Goal: Task Accomplishment & Management: Complete application form

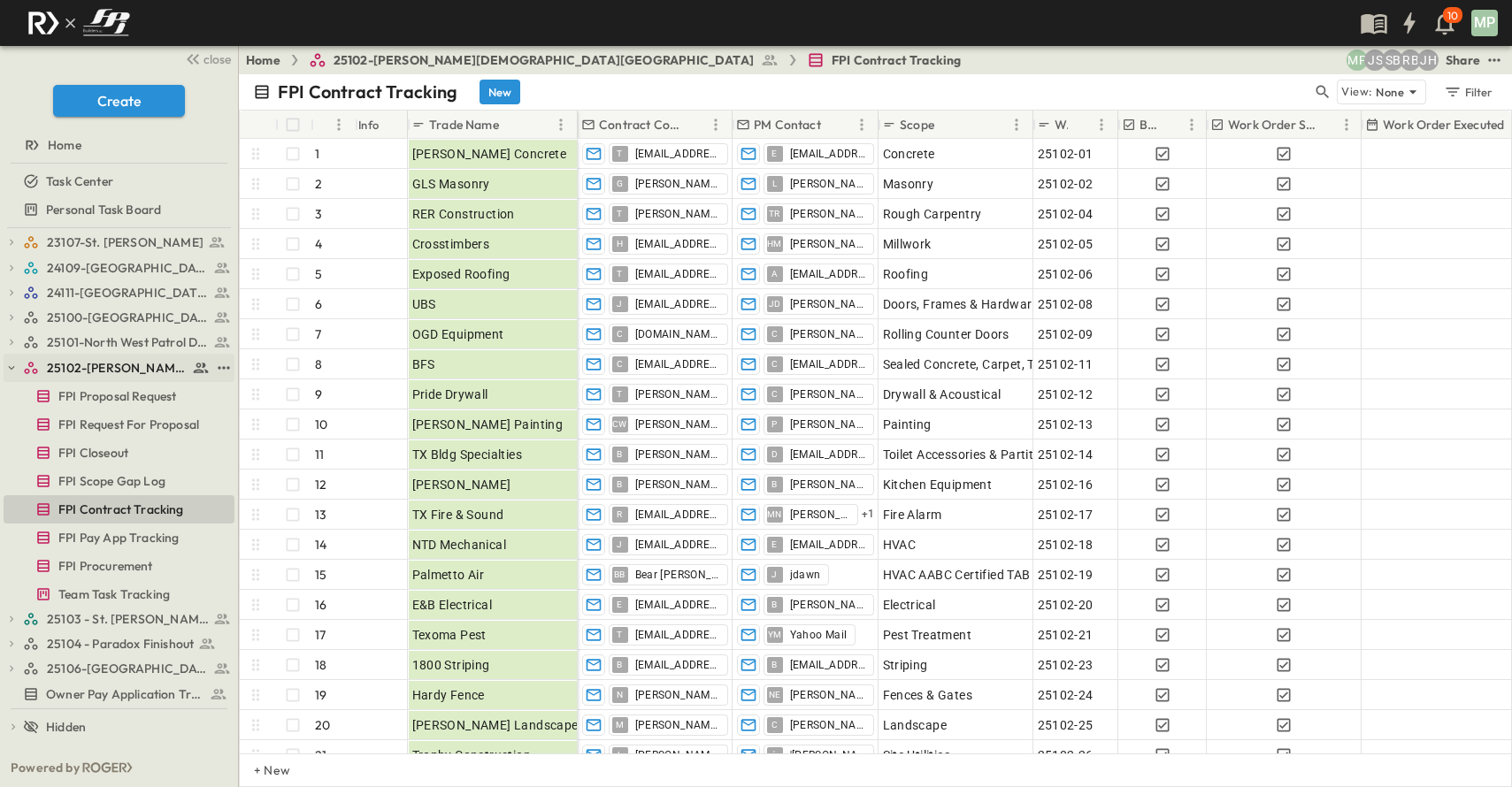
click at [18, 370] on button "button" at bounding box center [12, 368] width 16 height 16
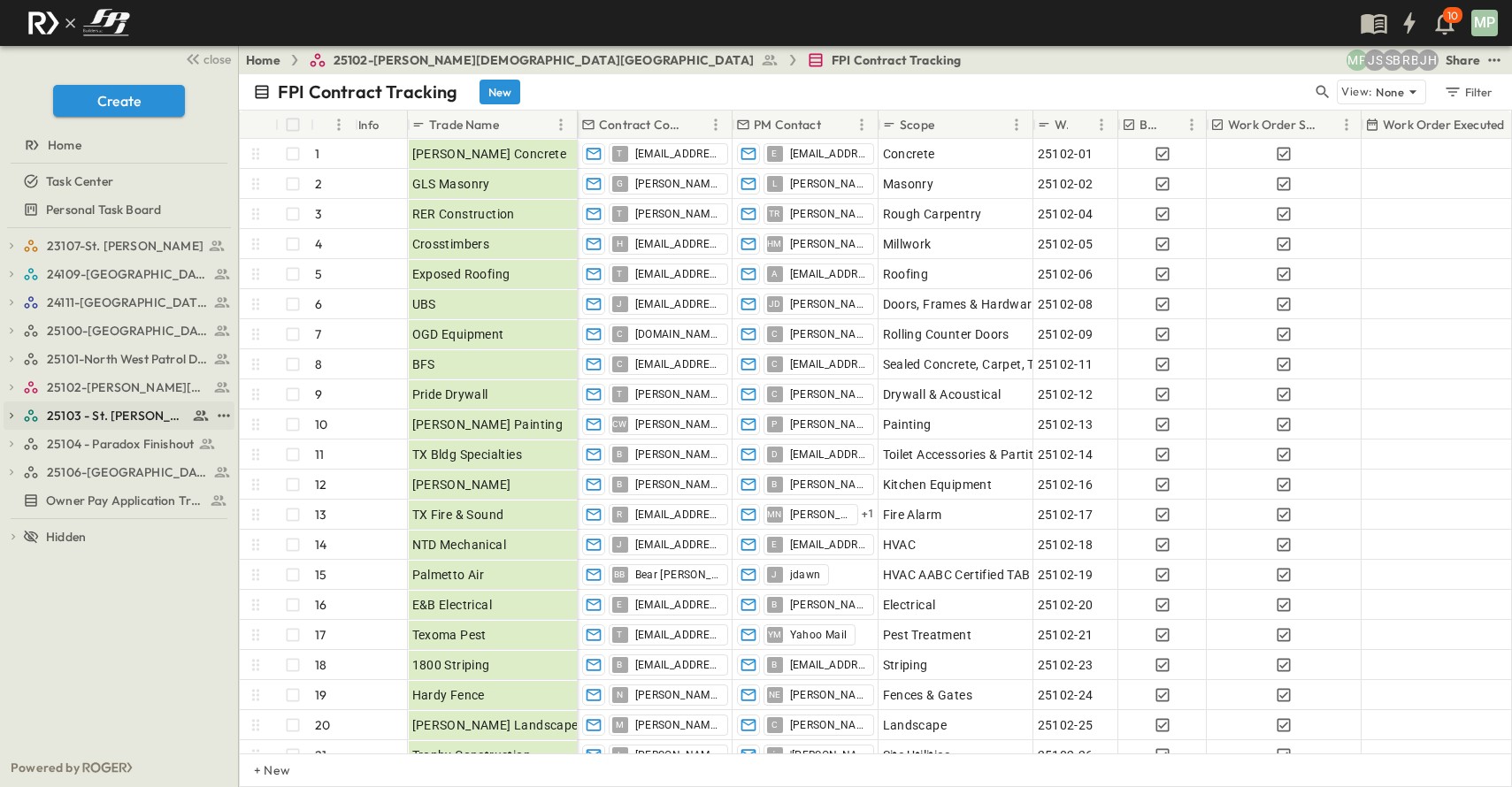
click at [14, 411] on icon "button" at bounding box center [11, 415] width 12 height 12
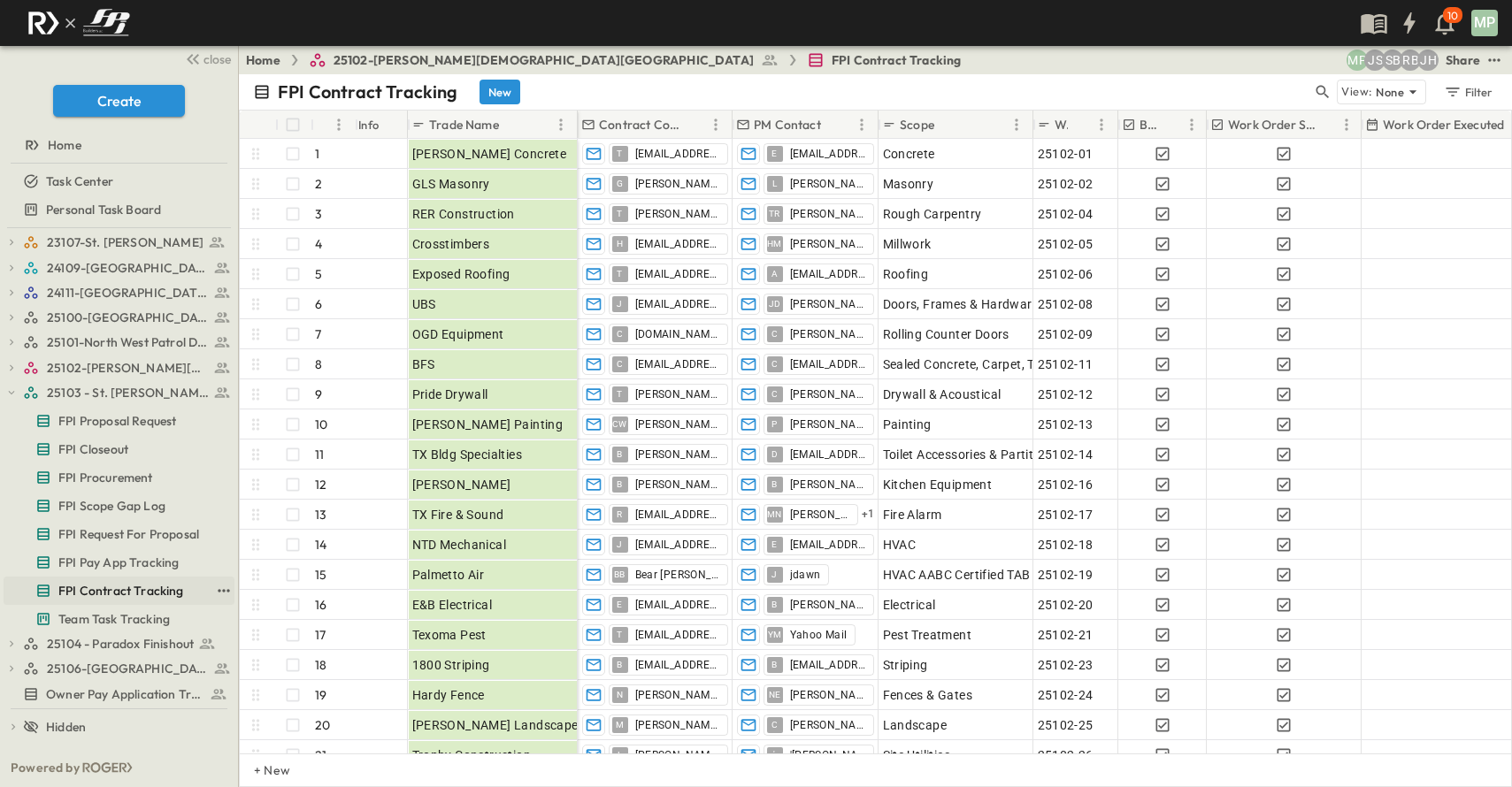
click at [122, 594] on span "FPI Contract Tracking" at bounding box center [121, 591] width 125 height 18
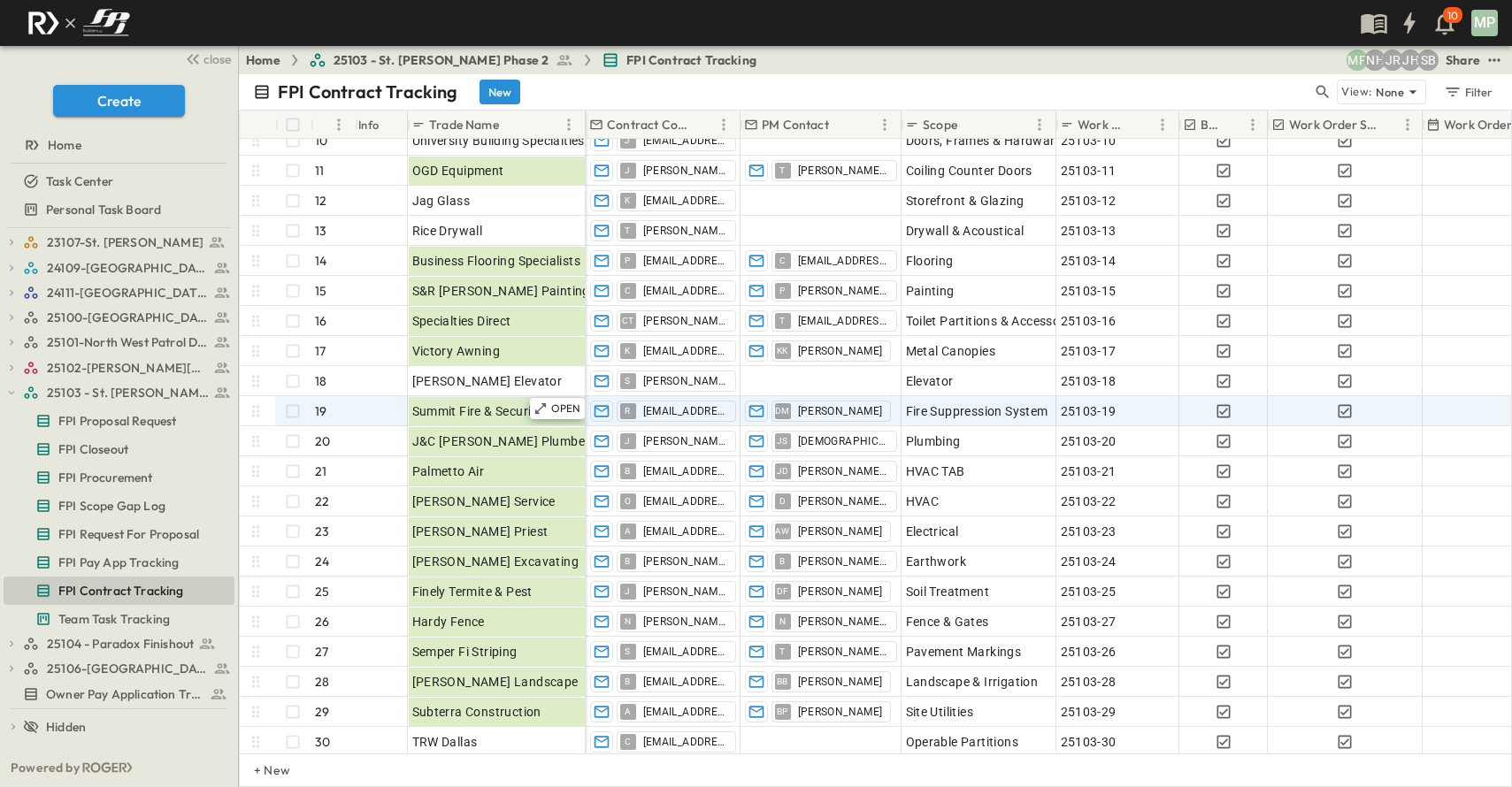
scroll to position [265, 0]
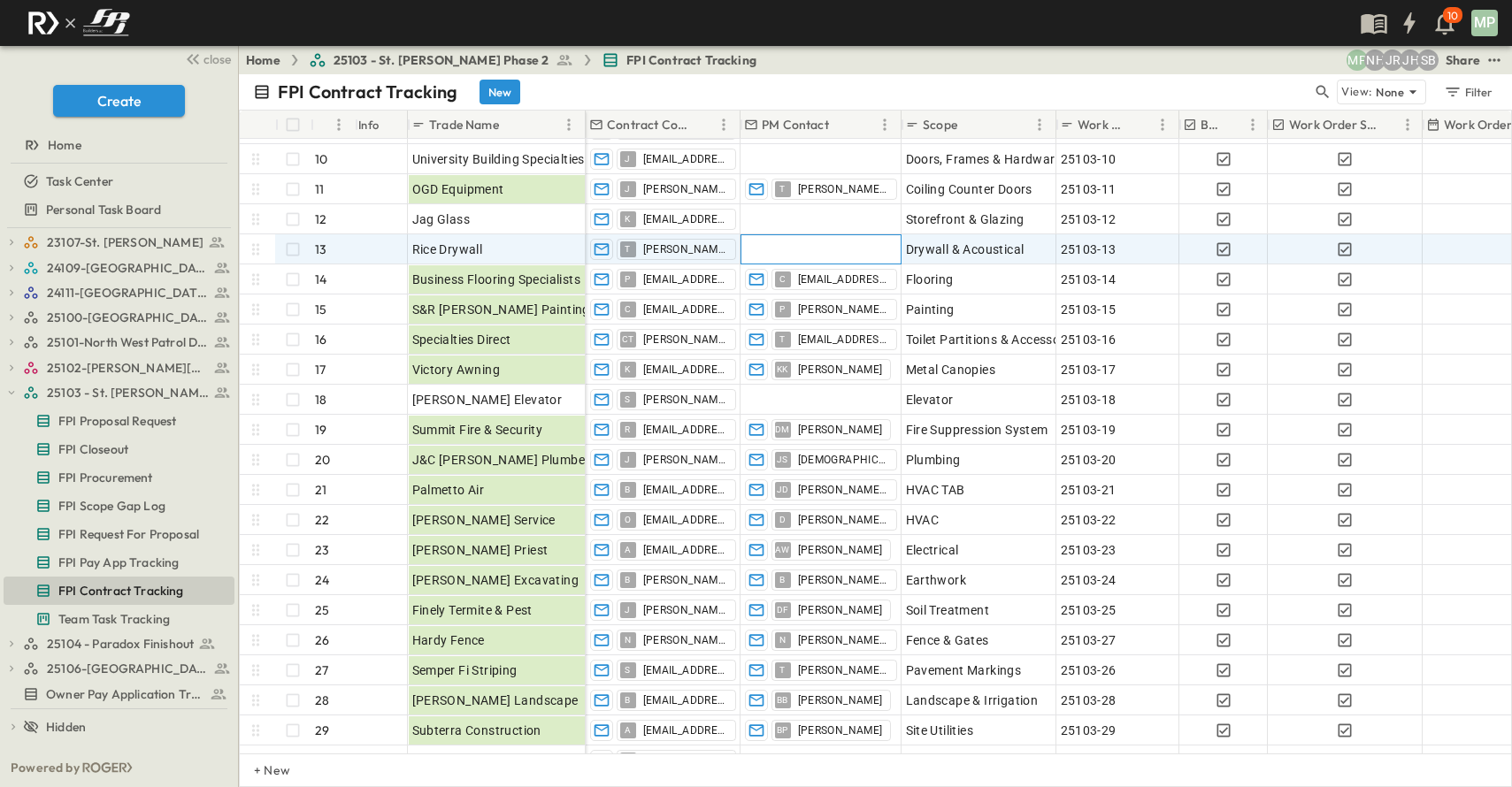
click at [837, 245] on div at bounding box center [821, 249] width 159 height 28
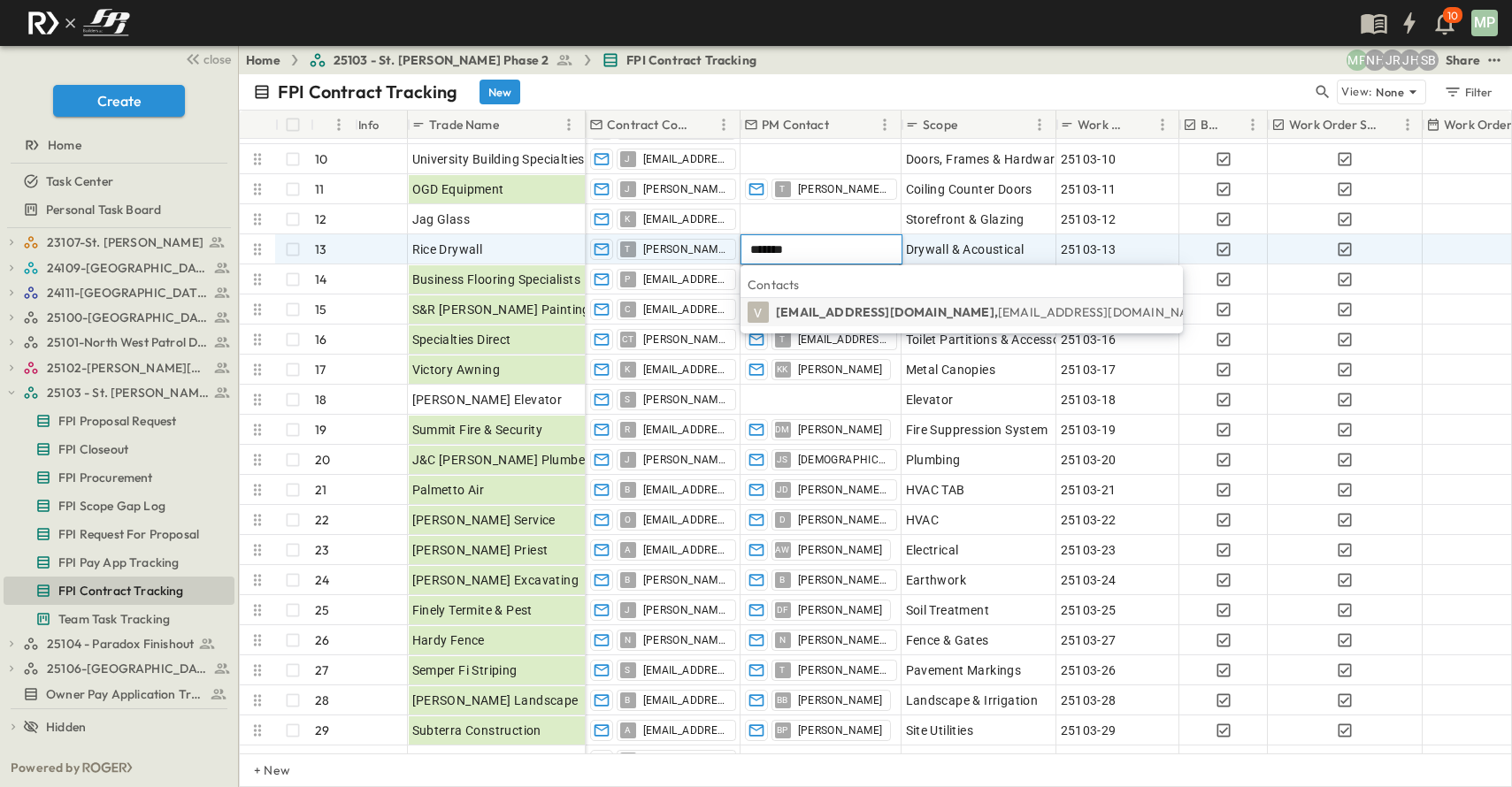
type input "*******"
click at [998, 306] on span "[EMAIL_ADDRESS][DOMAIN_NAME]" at bounding box center [1104, 312] width 213 height 16
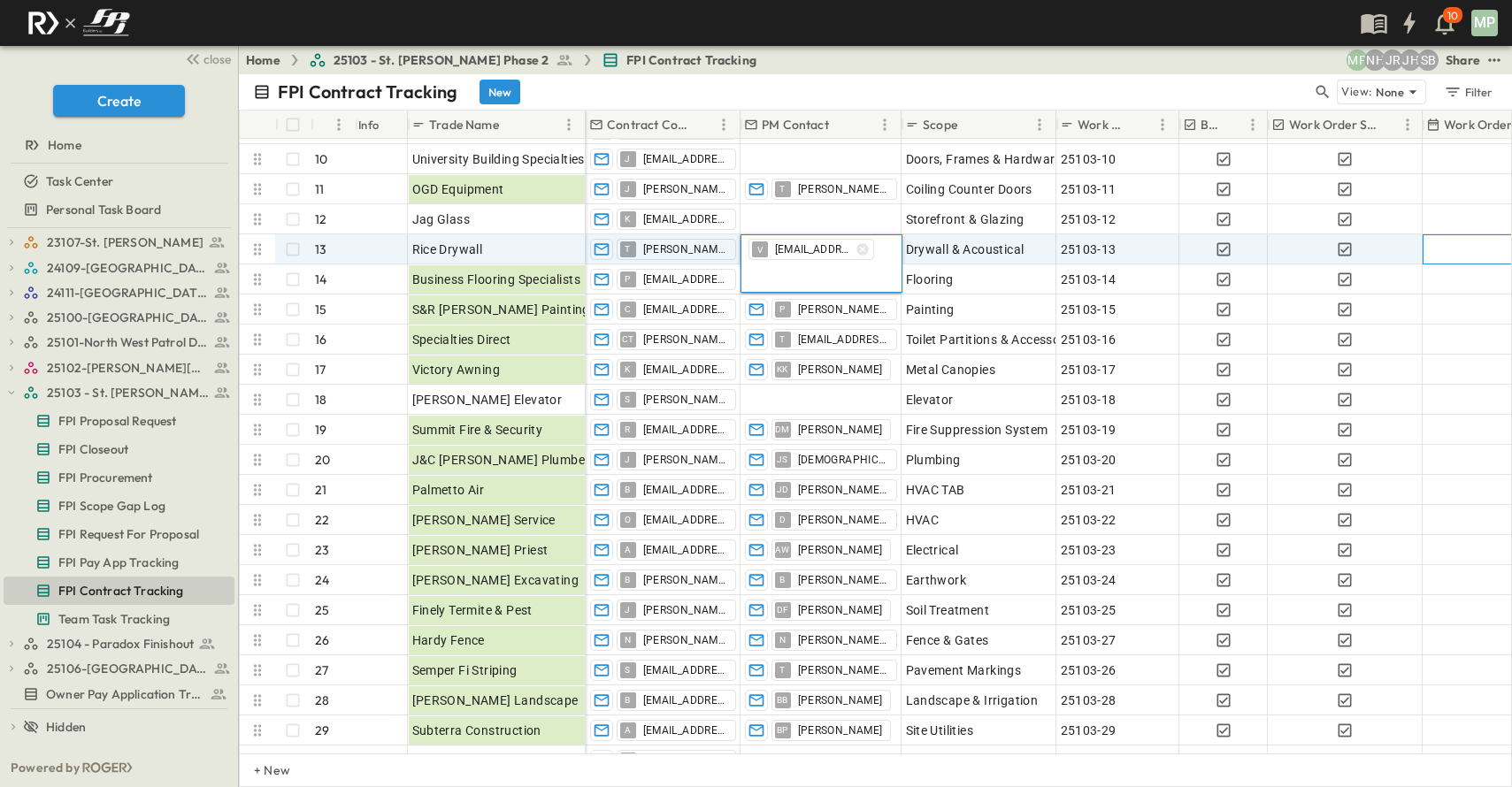
click at [1462, 245] on div at bounding box center [1533, 249] width 220 height 28
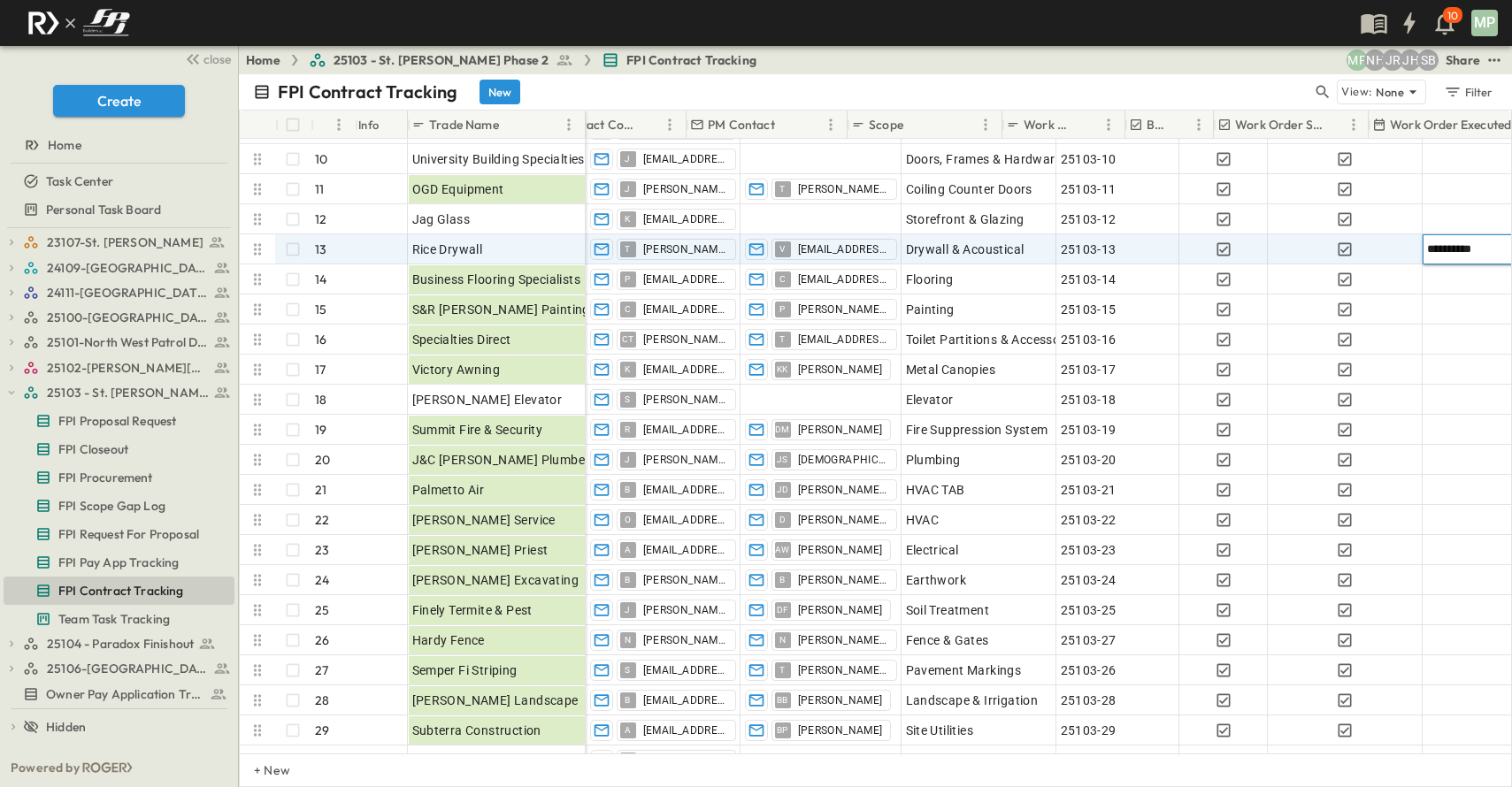
scroll to position [265, 54]
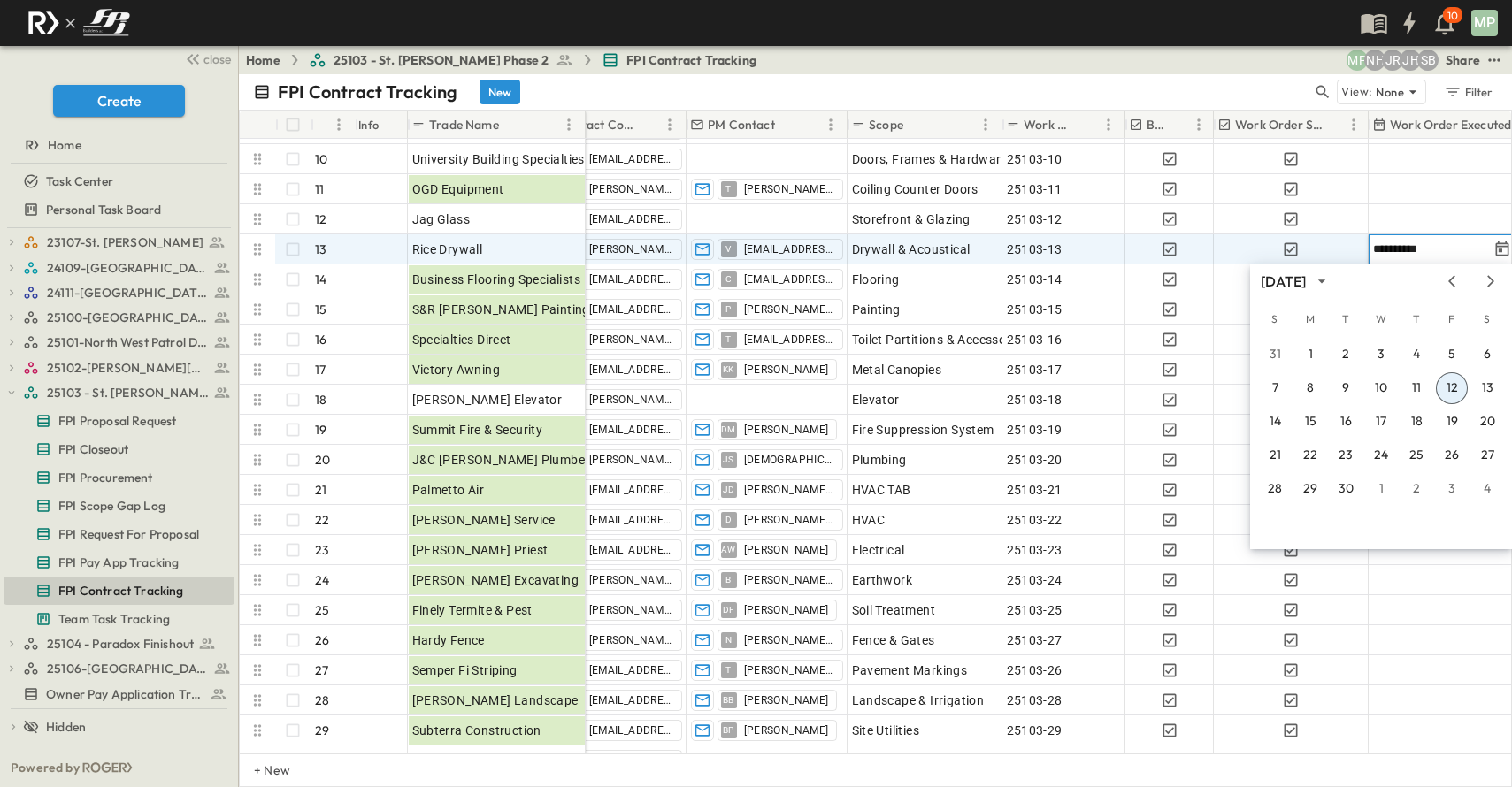
click at [1456, 386] on button "12" at bounding box center [1451, 389] width 32 height 32
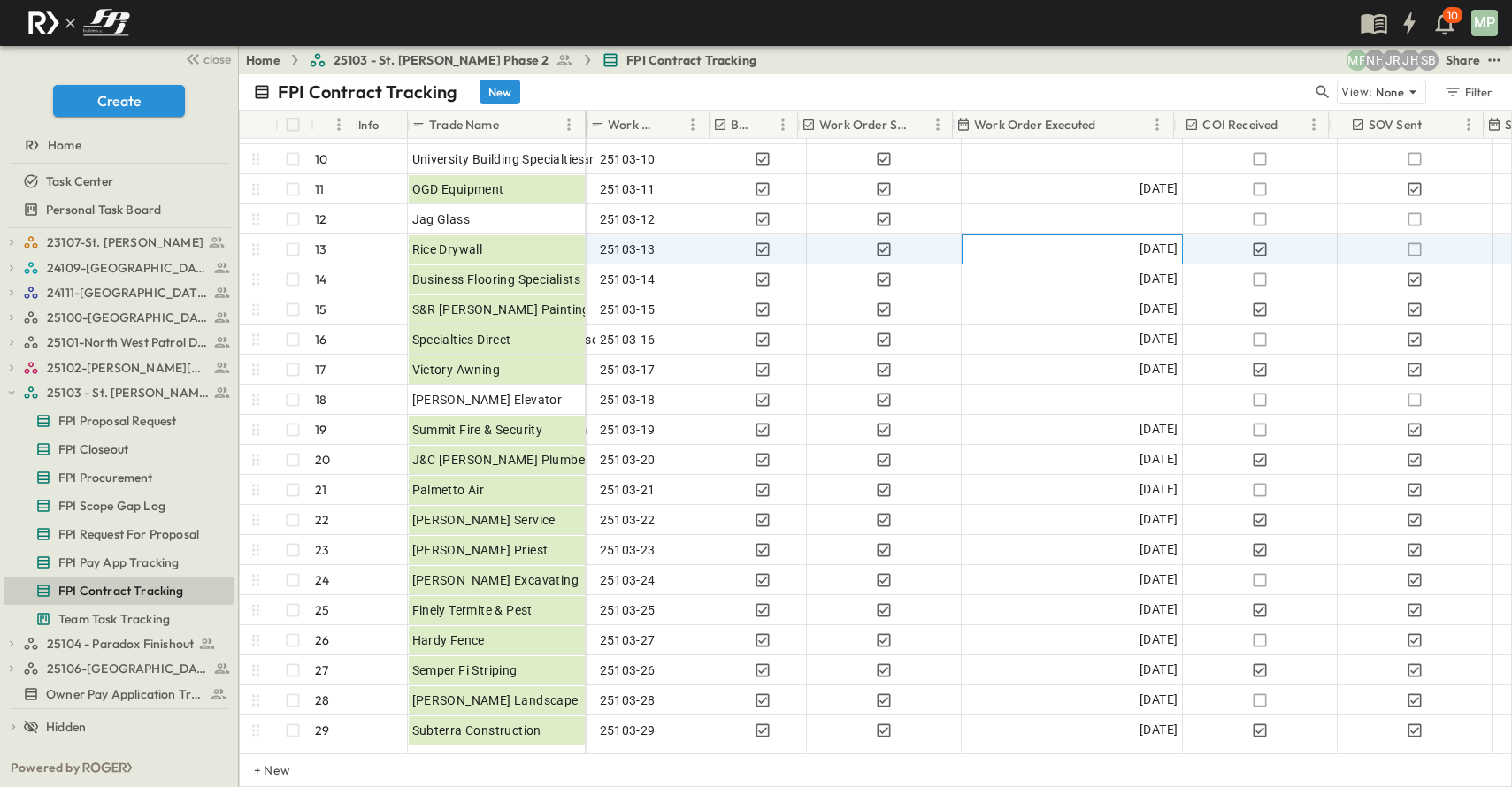
scroll to position [265, 470]
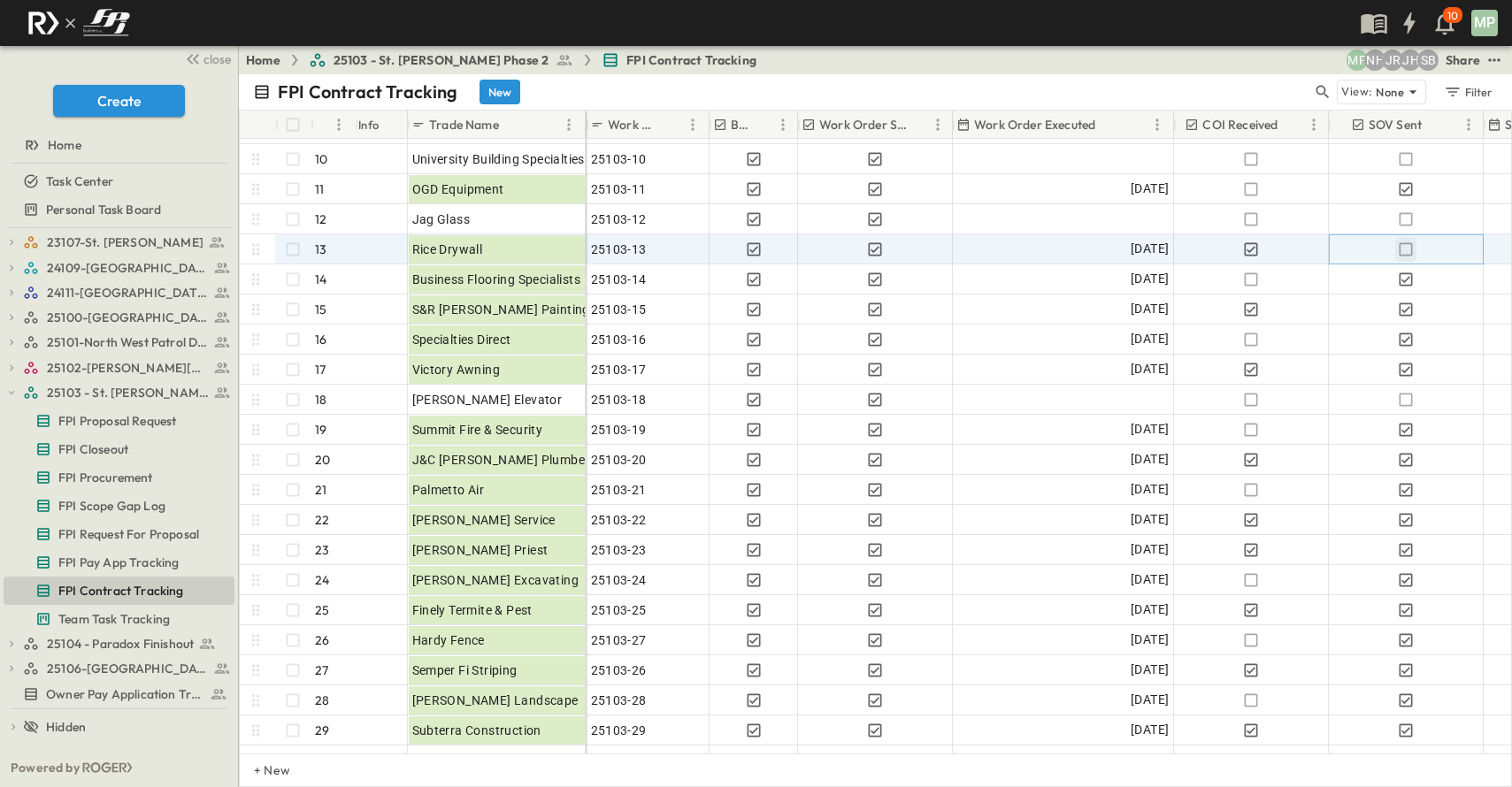
click at [1411, 253] on icon "button" at bounding box center [1406, 249] width 18 height 18
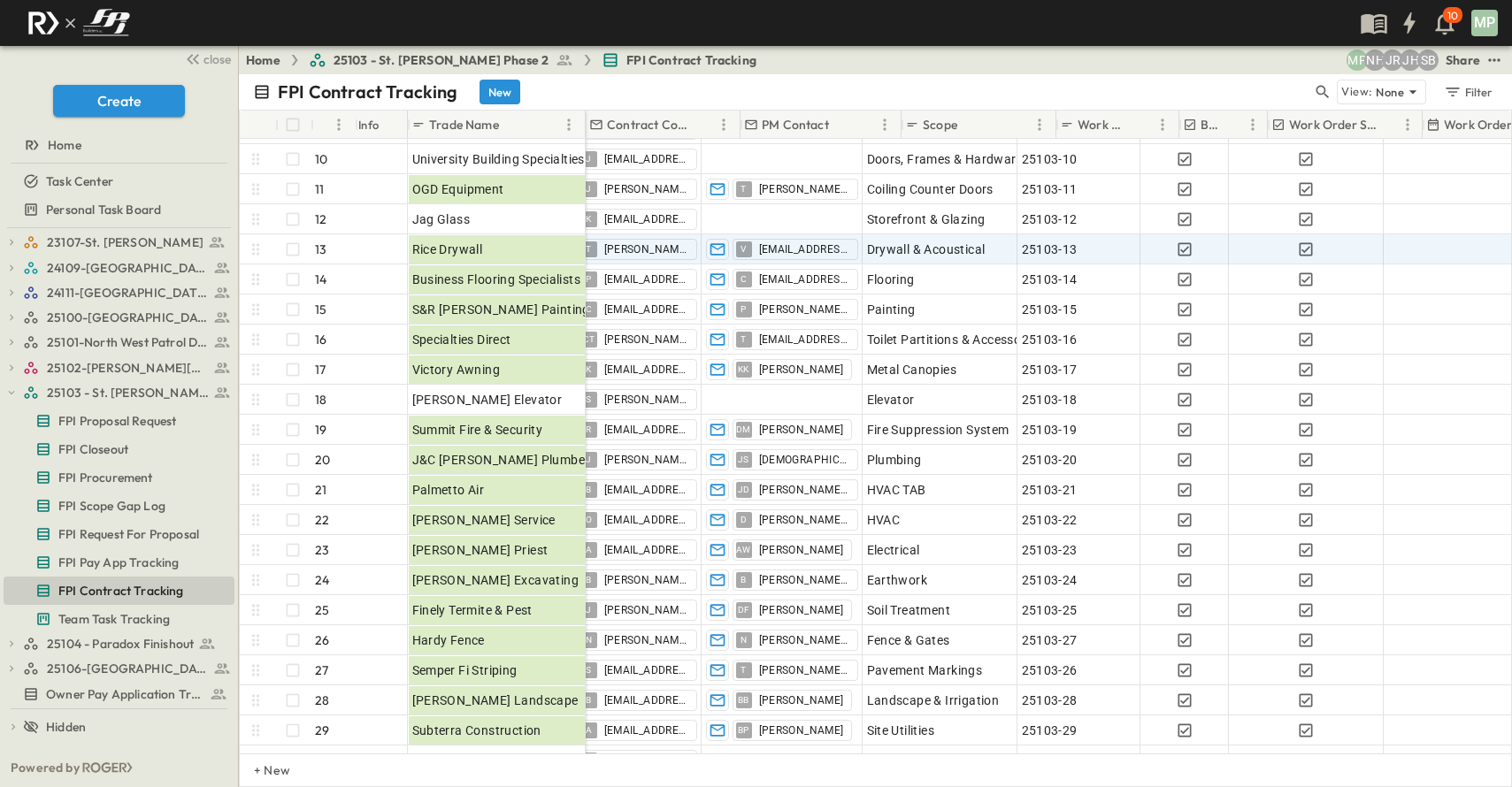
scroll to position [265, 0]
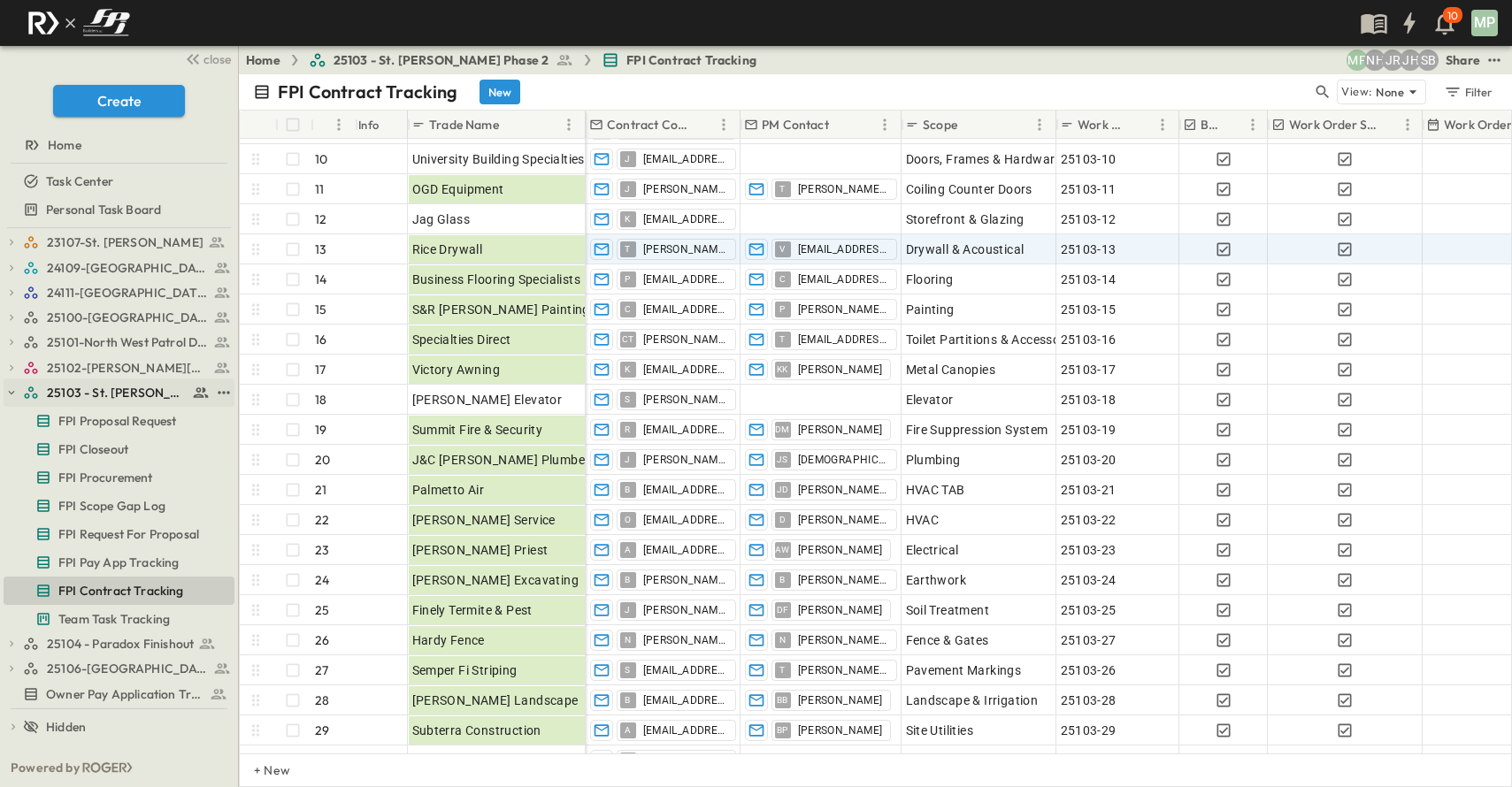
click at [9, 393] on icon "button" at bounding box center [11, 393] width 12 height 12
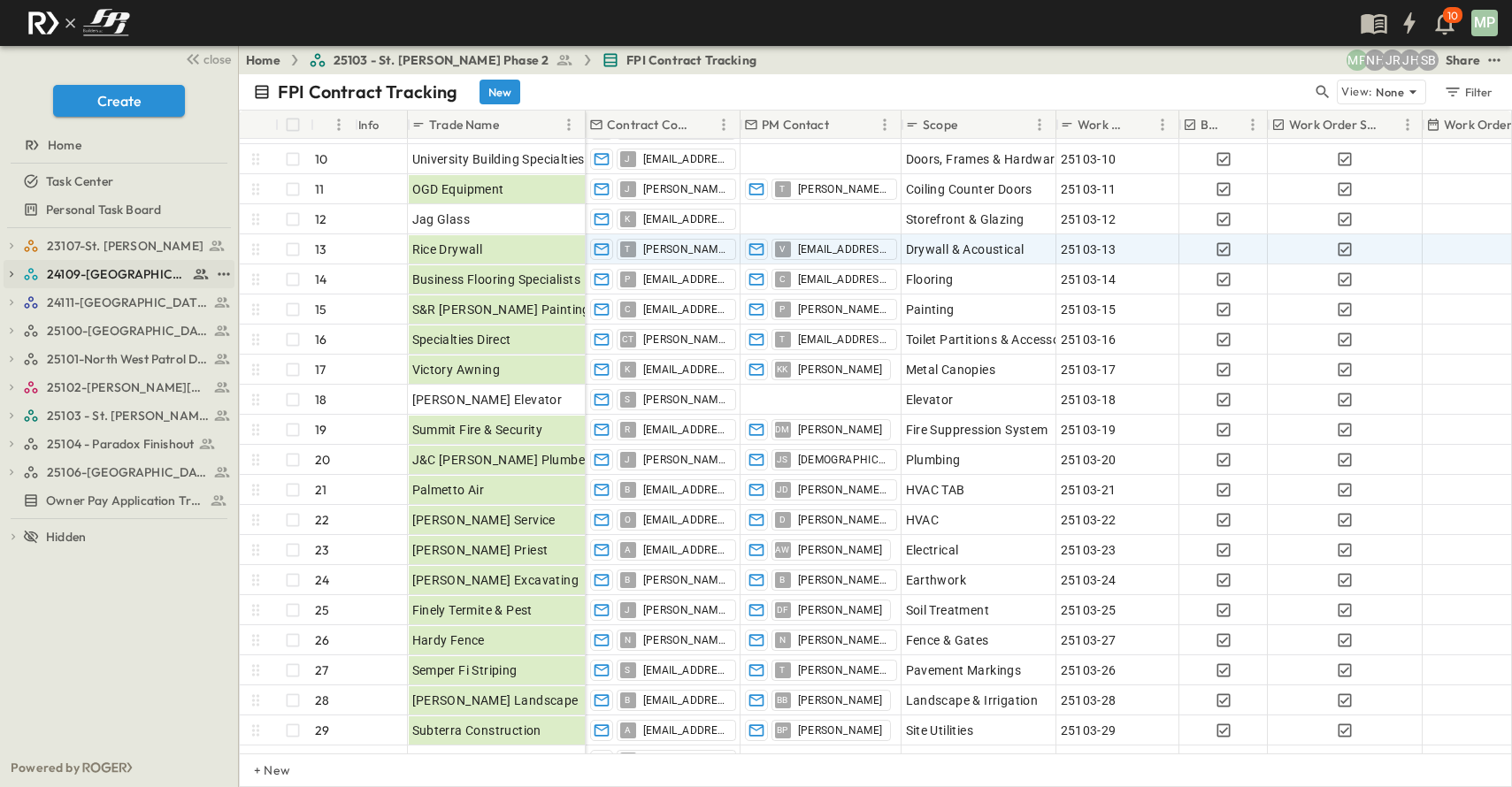
click at [12, 275] on icon "button" at bounding box center [12, 274] width 4 height 6
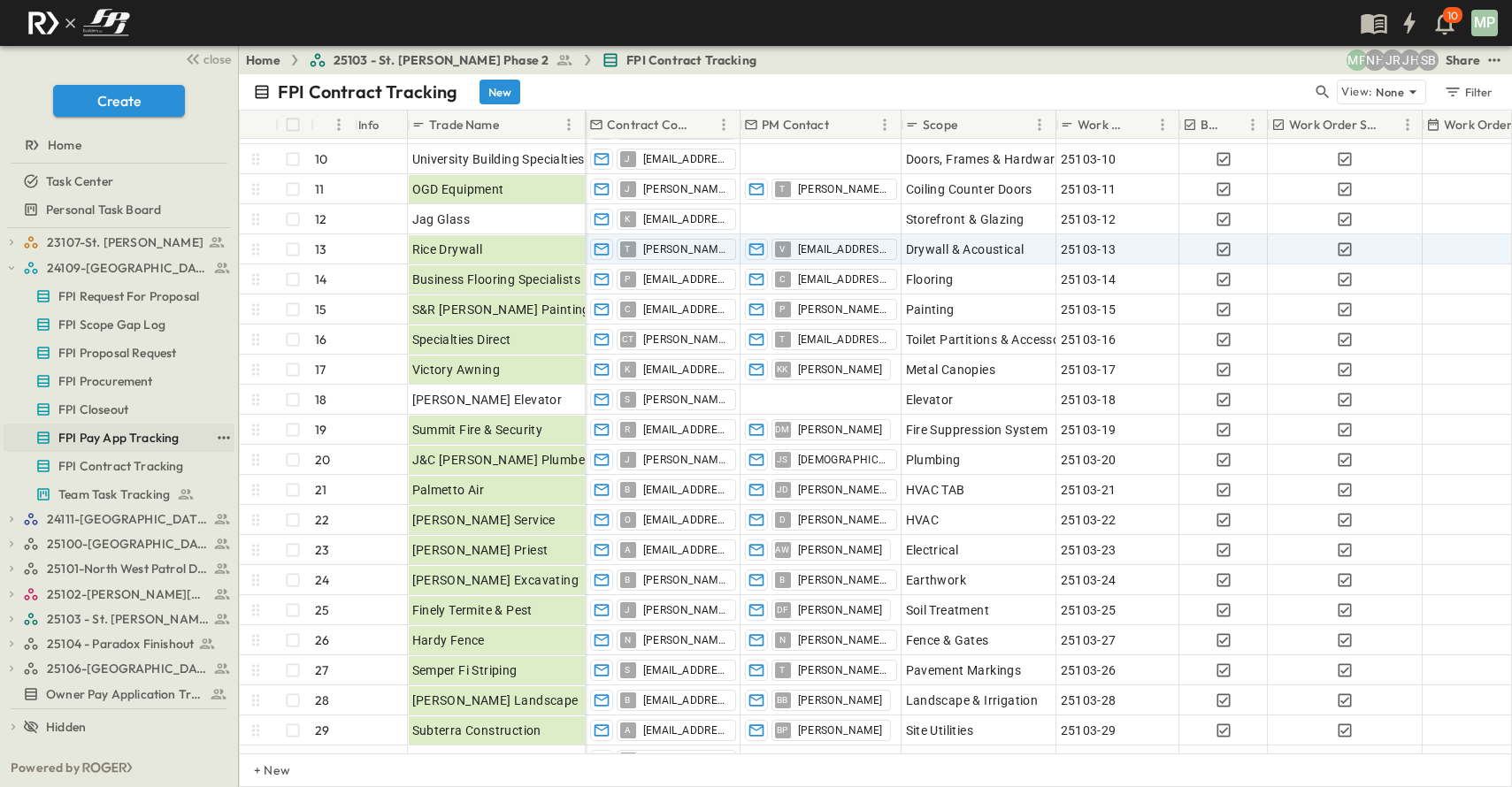
click at [128, 444] on span "FPI Pay App Tracking" at bounding box center [118, 438] width 120 height 18
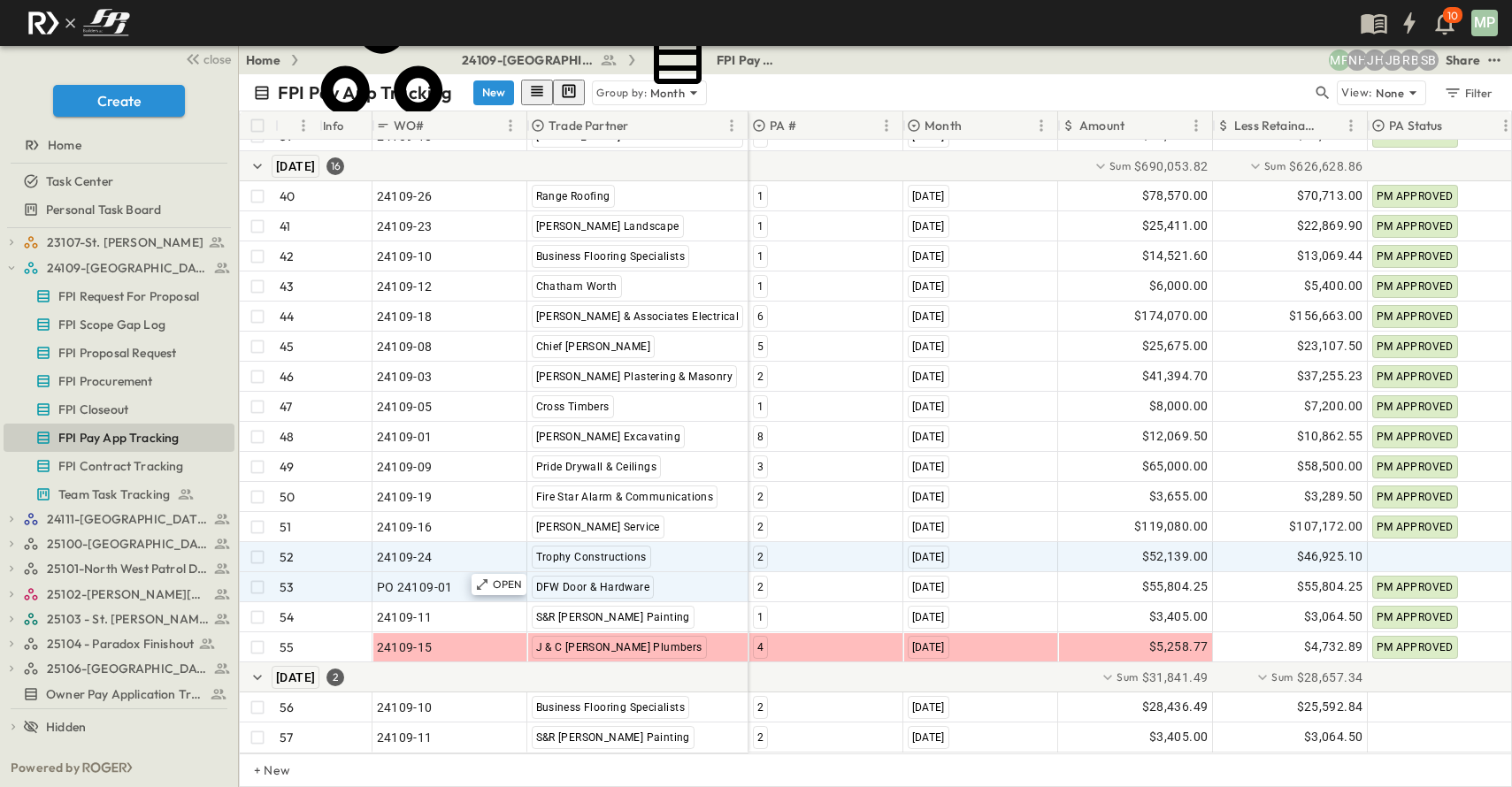
scroll to position [1446, 0]
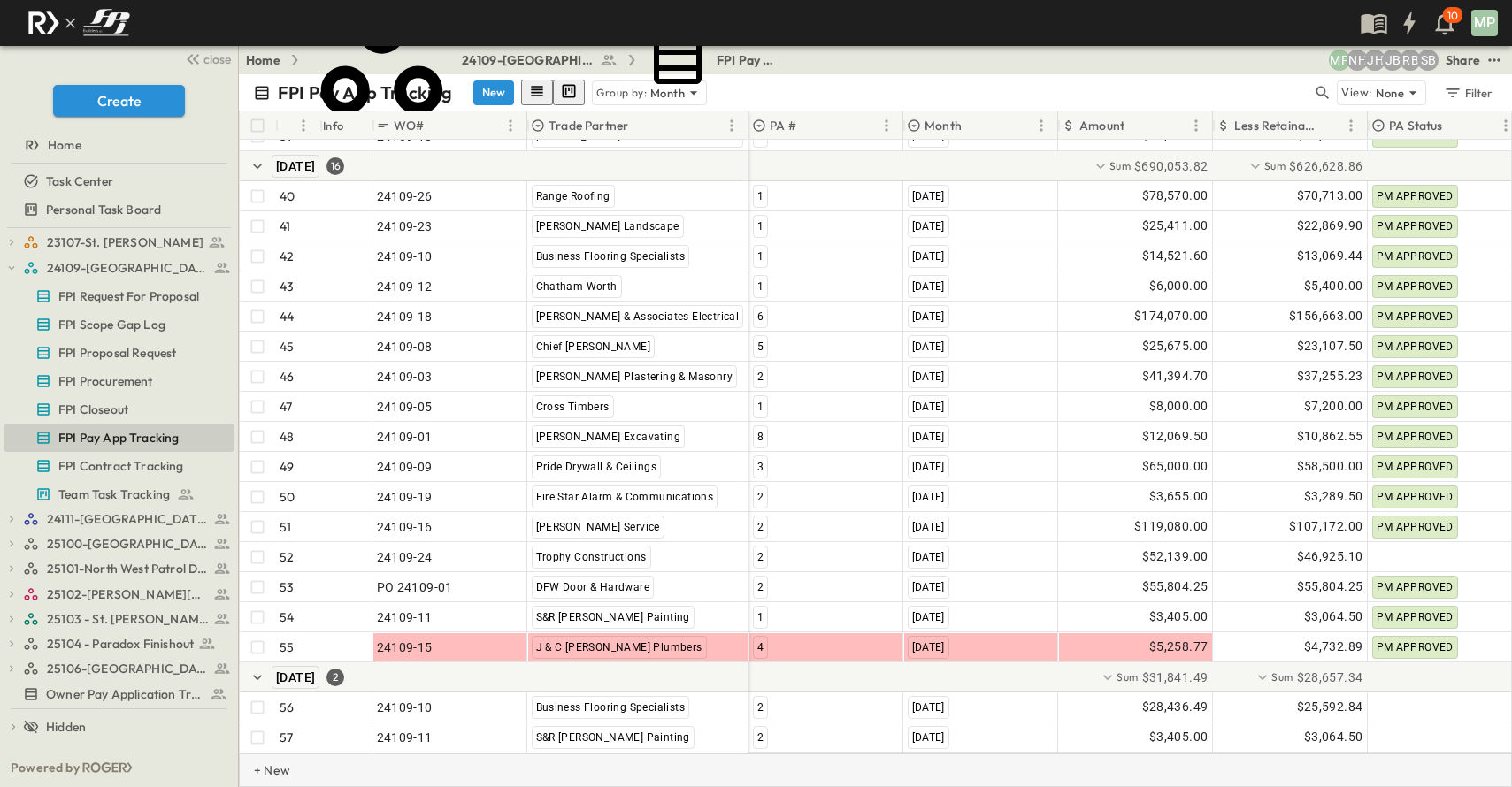
click at [264, 771] on p "+ New" at bounding box center [258, 770] width 11 height 18
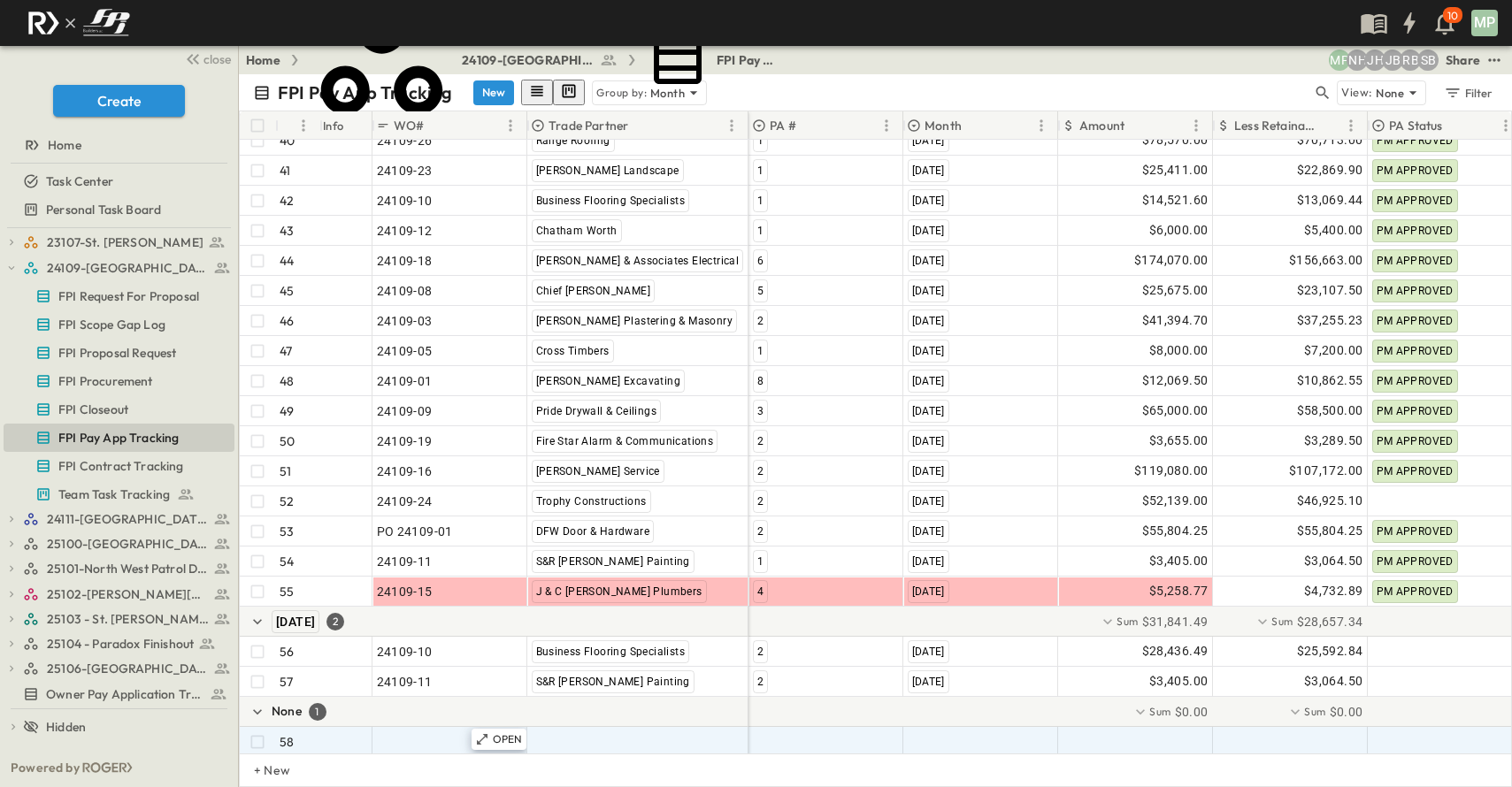
scroll to position [1506, 0]
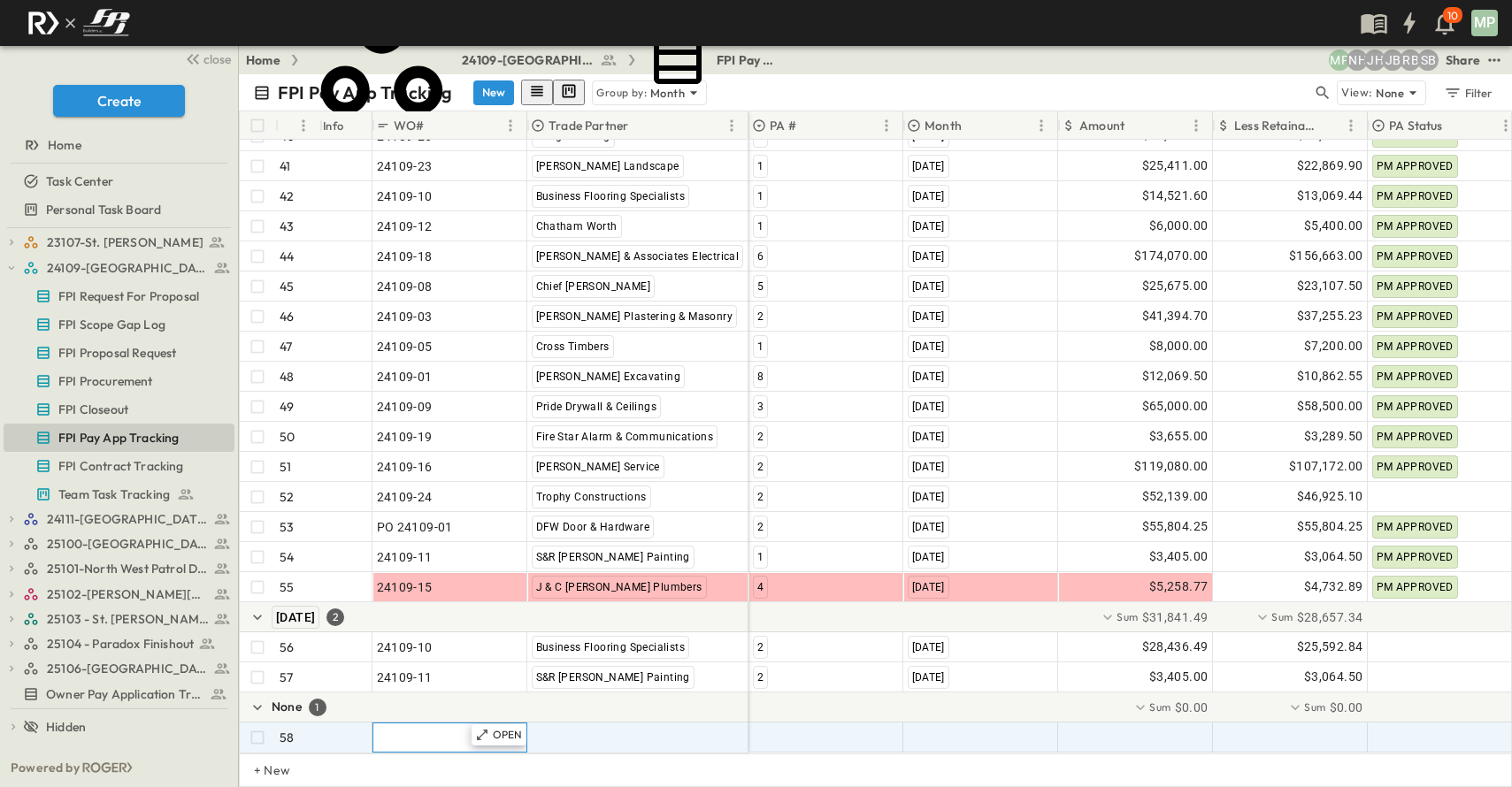
click at [398, 725] on div ""24101-01"" at bounding box center [449, 737] width 146 height 25
type input "******"
type input "********"
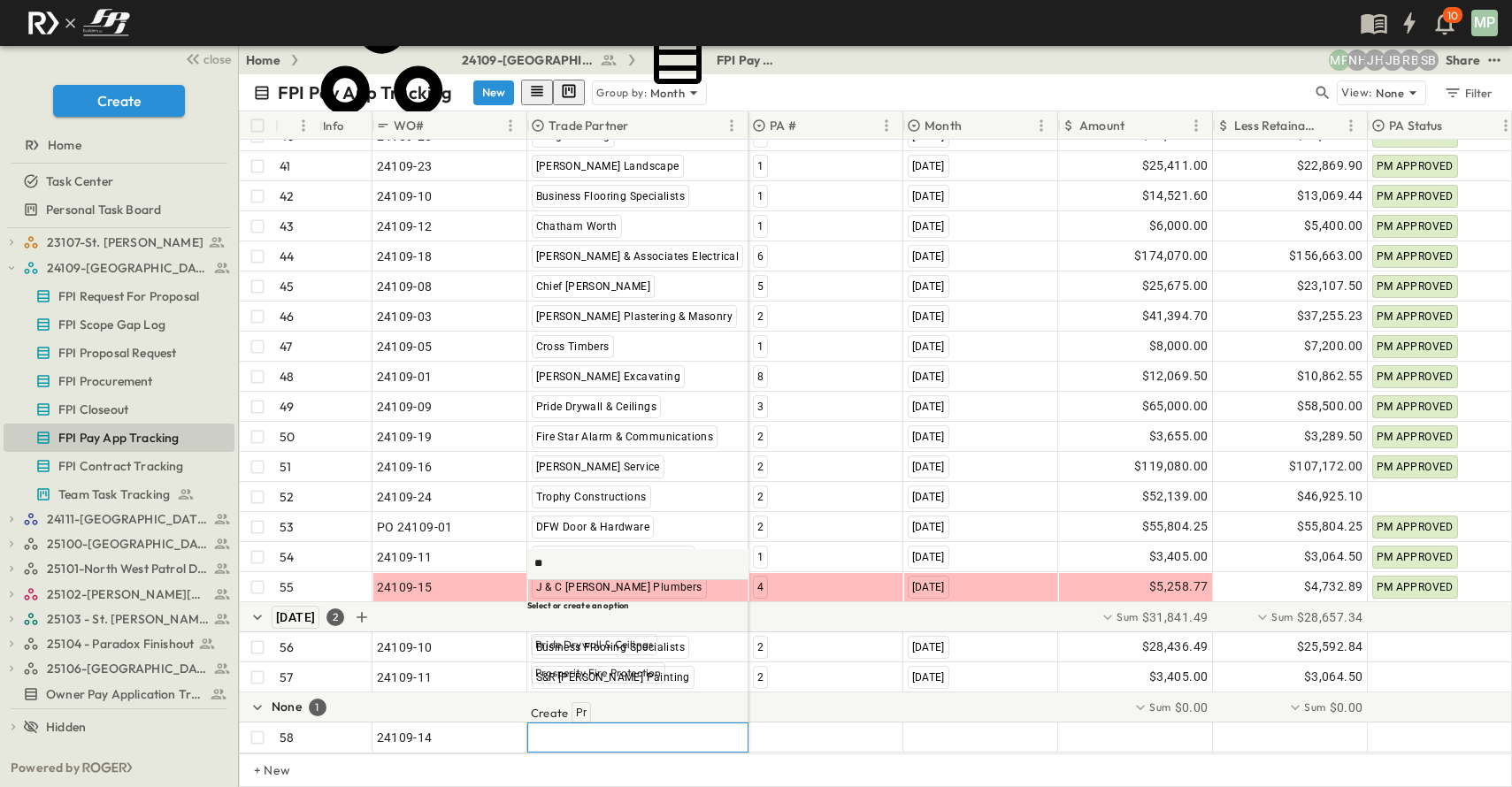
scroll to position [0, 0]
type input "***"
click at [644, 680] on span "Prosperity Fire Protection" at bounding box center [597, 673] width 125 height 14
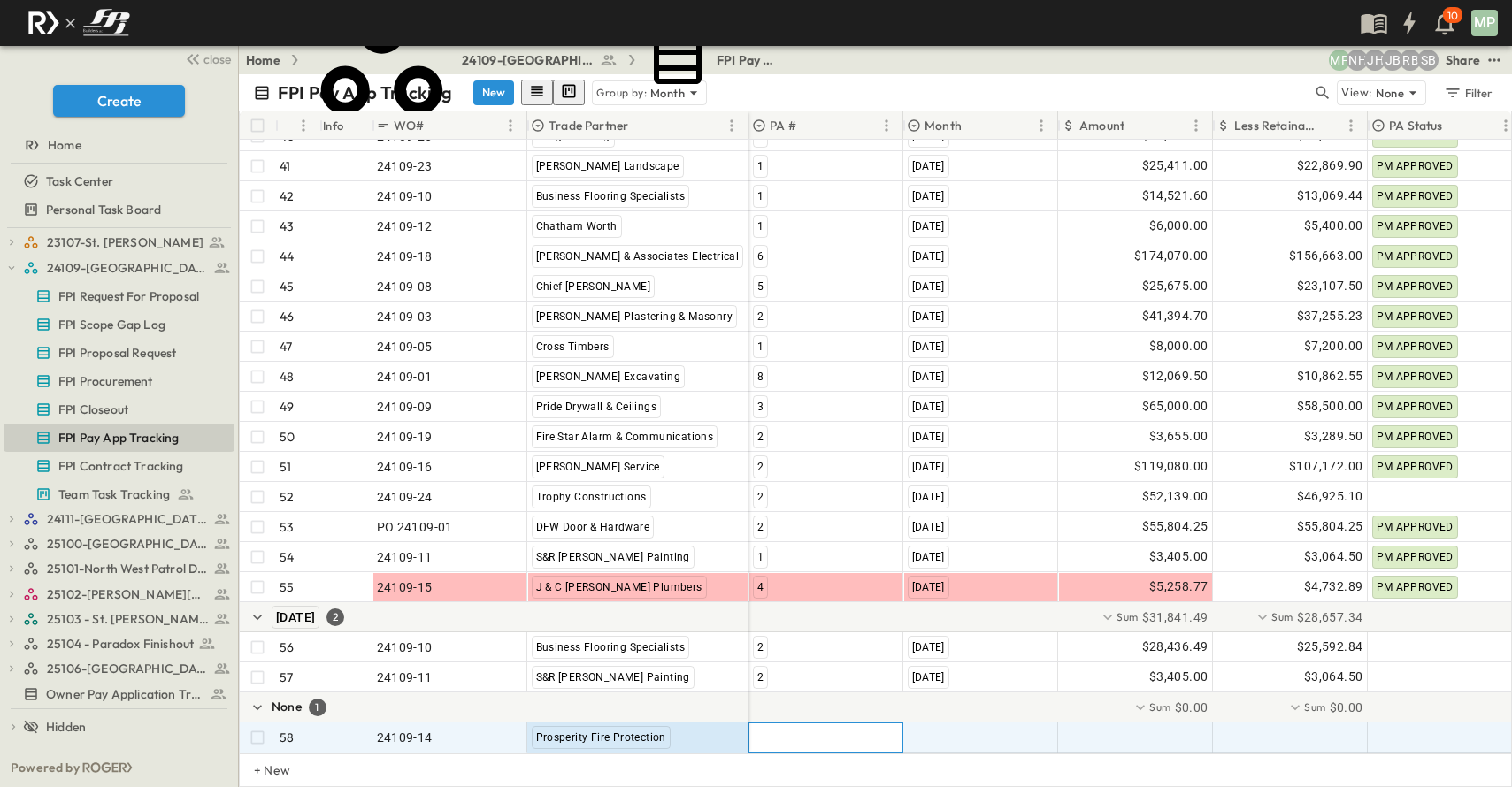
click at [783, 729] on div at bounding box center [826, 737] width 153 height 28
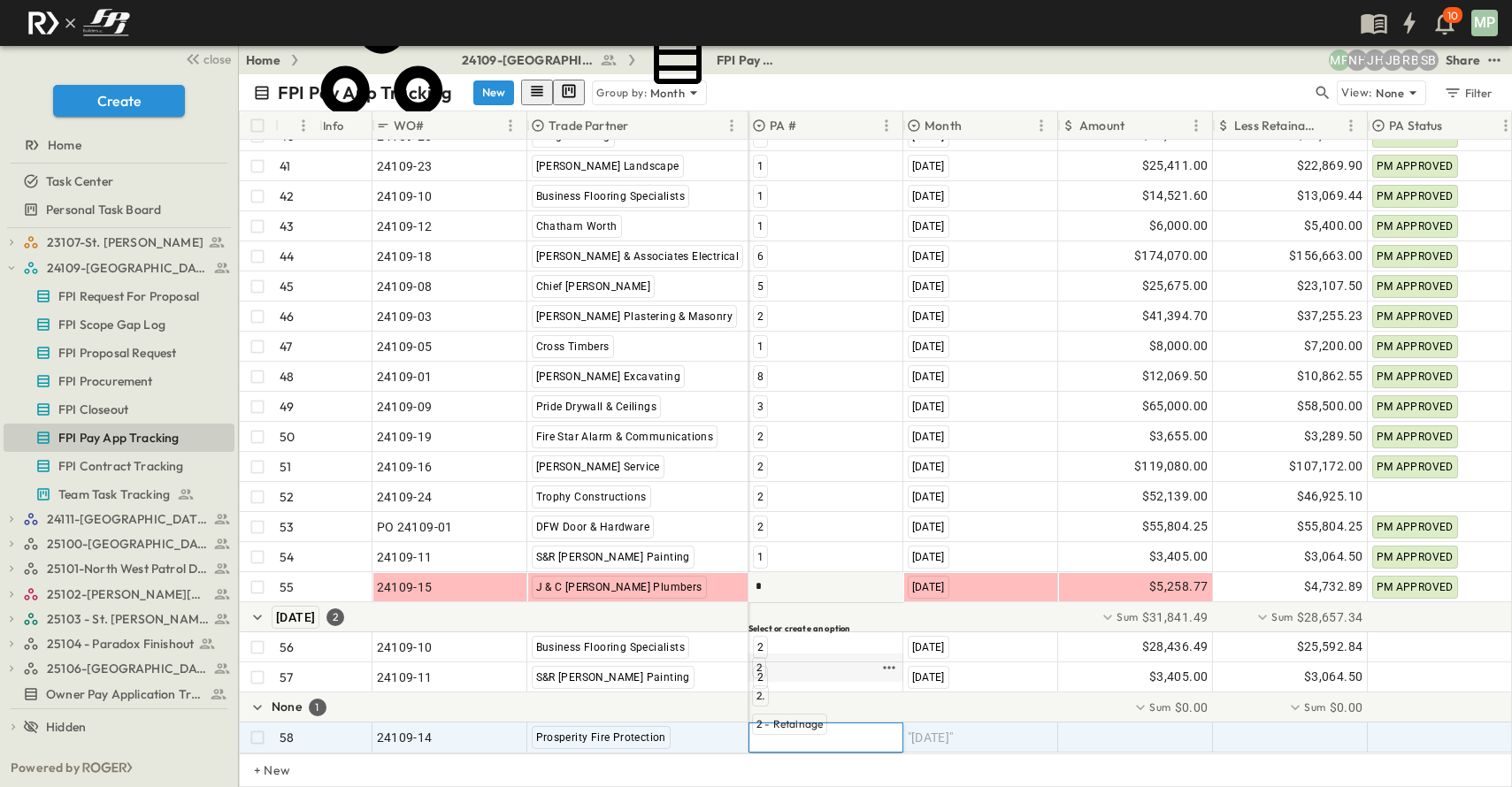
click at [761, 661] on span "2" at bounding box center [758, 668] width 5 height 14
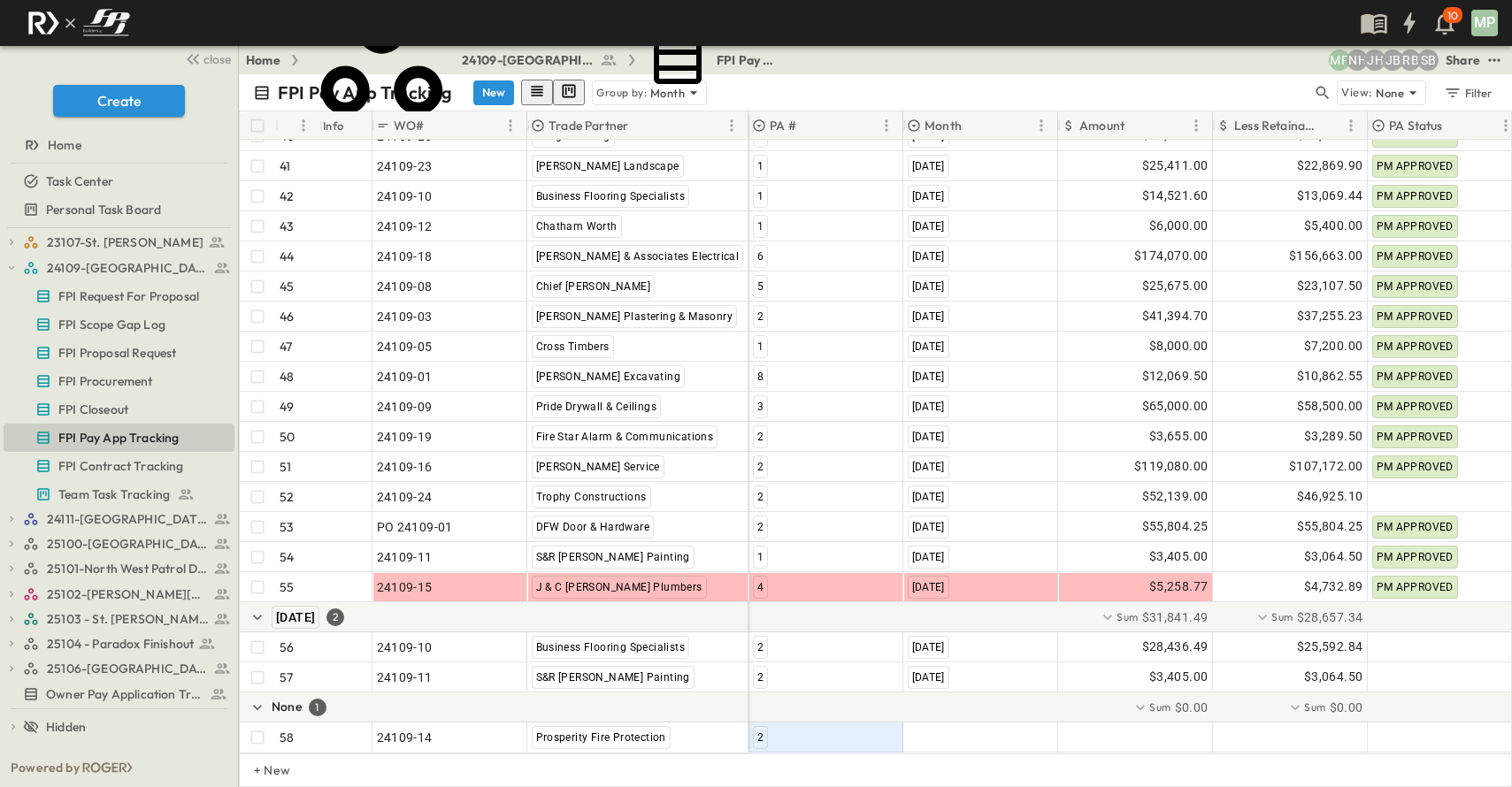
scroll to position [1506, 0]
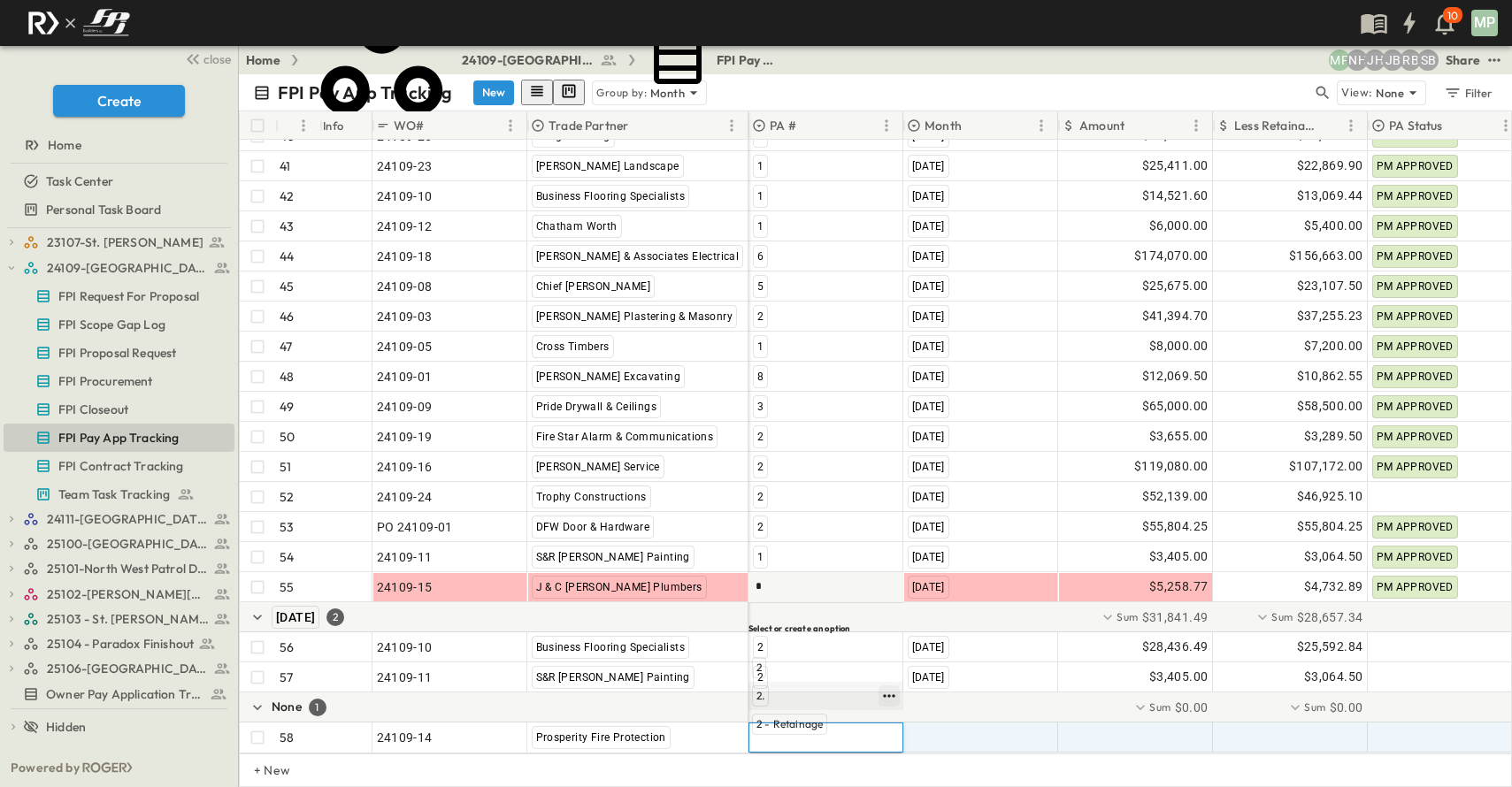
click at [891, 695] on icon "button" at bounding box center [889, 696] width 18 height 18
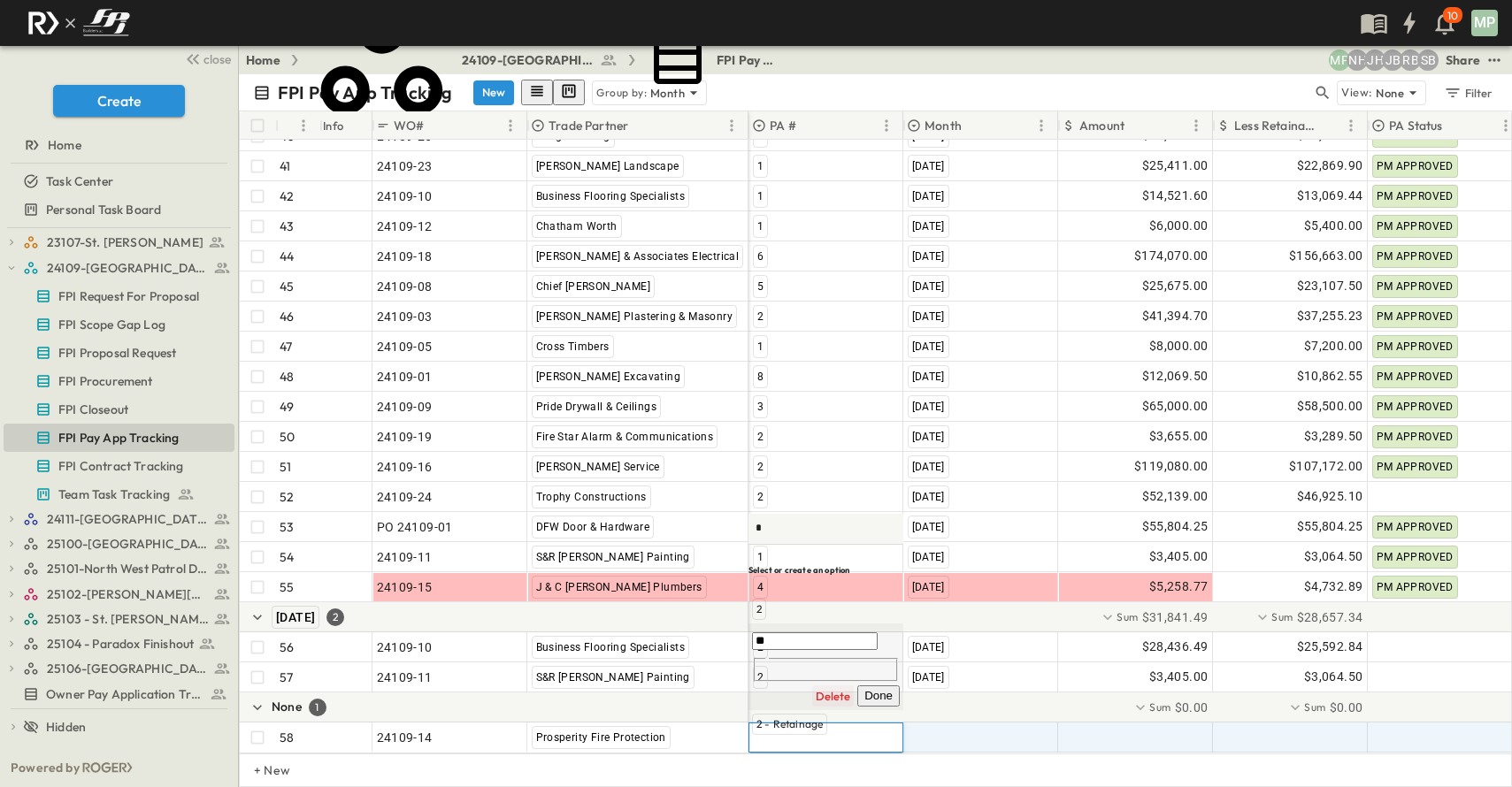
click at [854, 697] on button "Delete" at bounding box center [833, 696] width 42 height 21
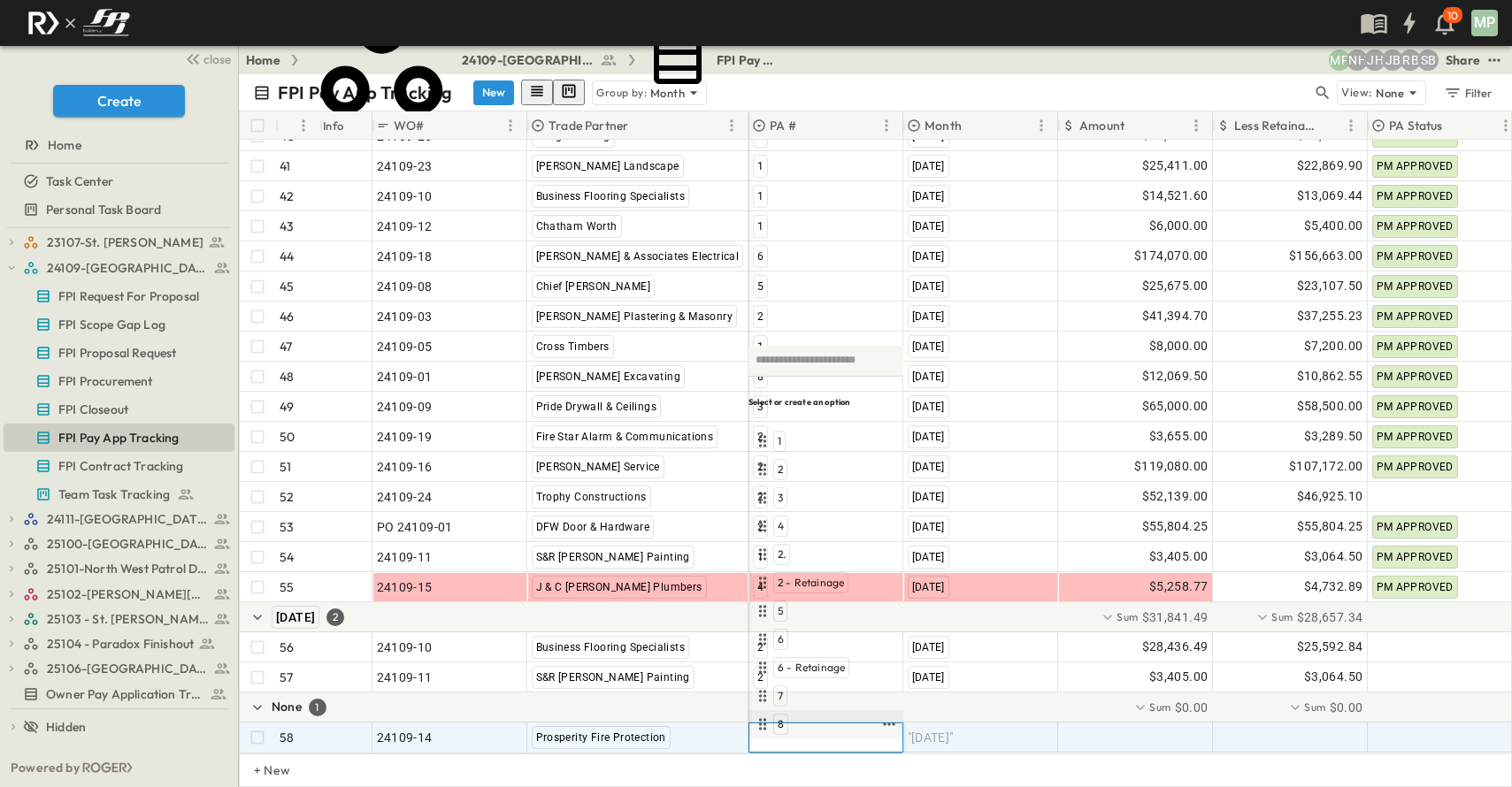
type input "*"
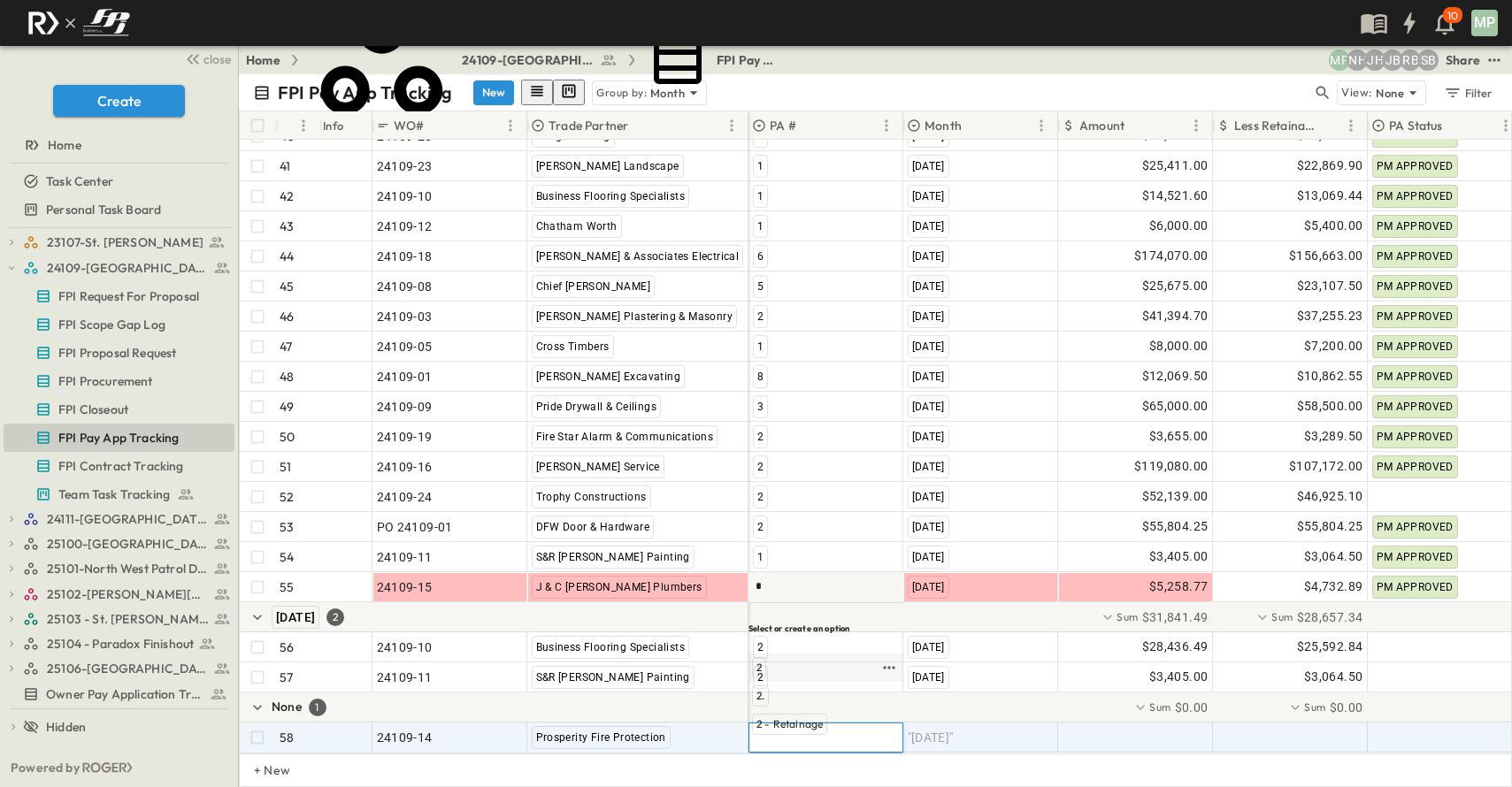
click at [759, 669] on span "2" at bounding box center [758, 668] width 5 height 14
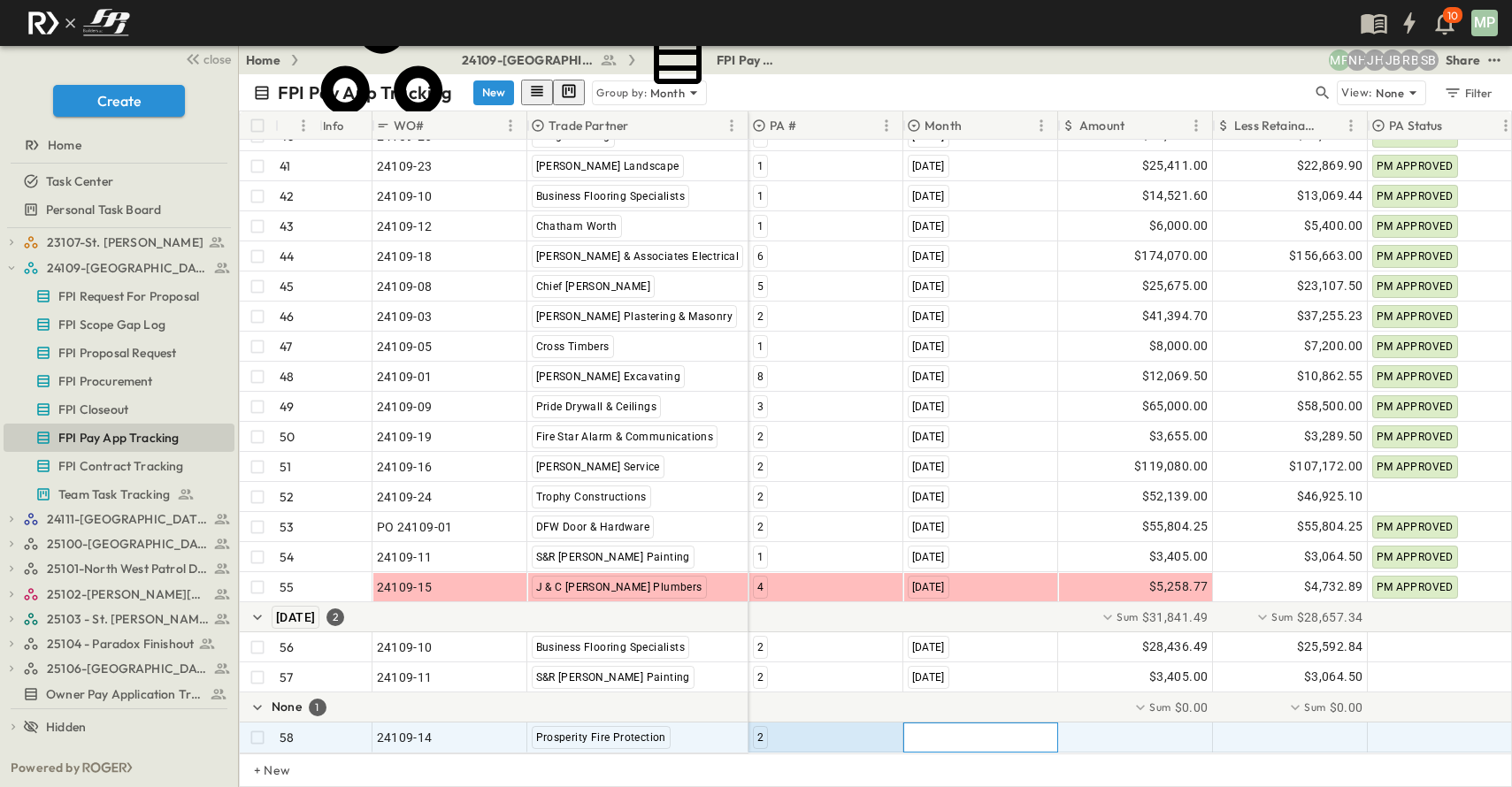
click at [921, 728] on span ""[DATE]"" at bounding box center [930, 737] width 46 height 18
type input "**"
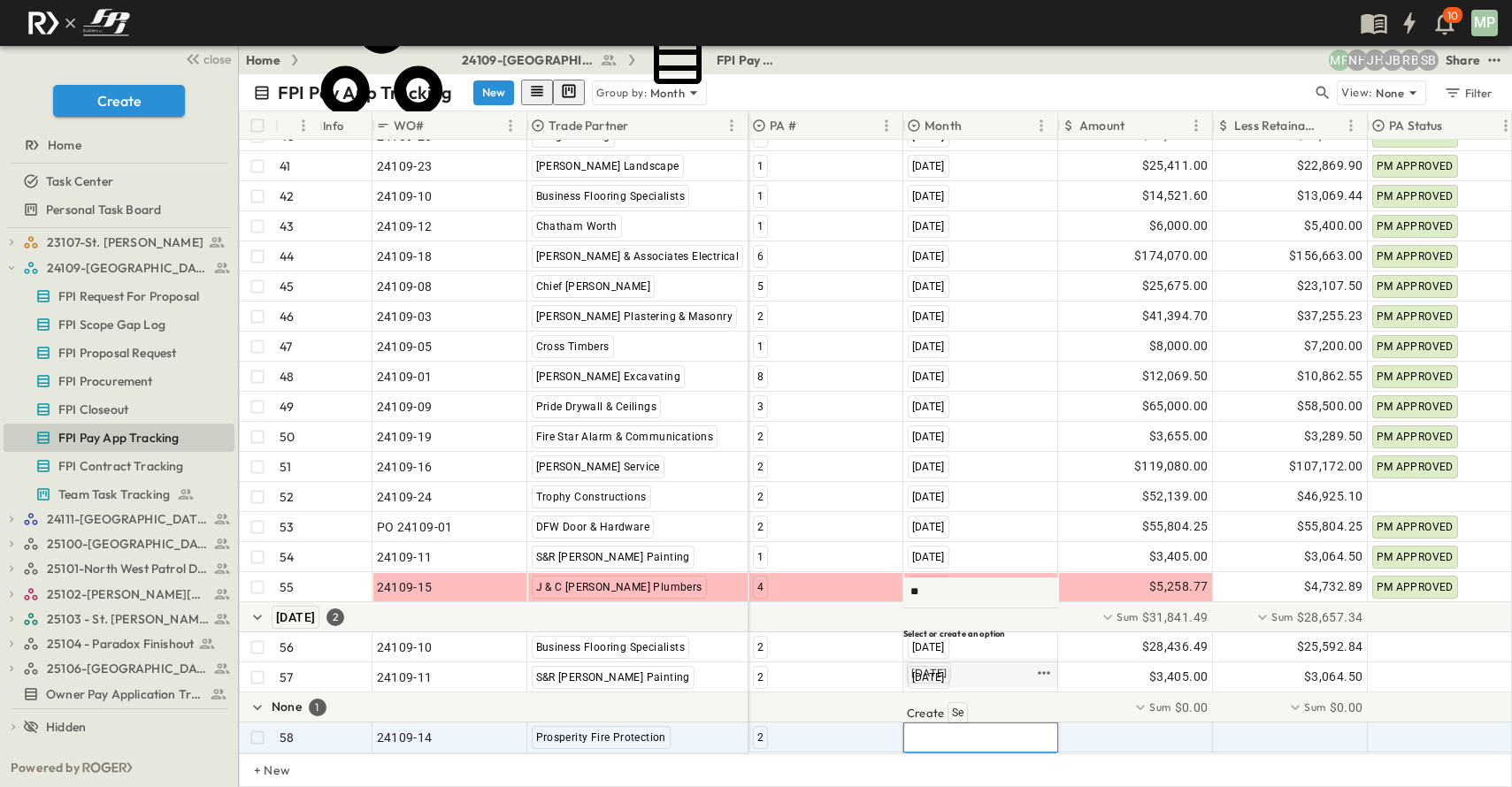
click at [951, 684] on div "[DATE]" at bounding box center [928, 673] width 44 height 21
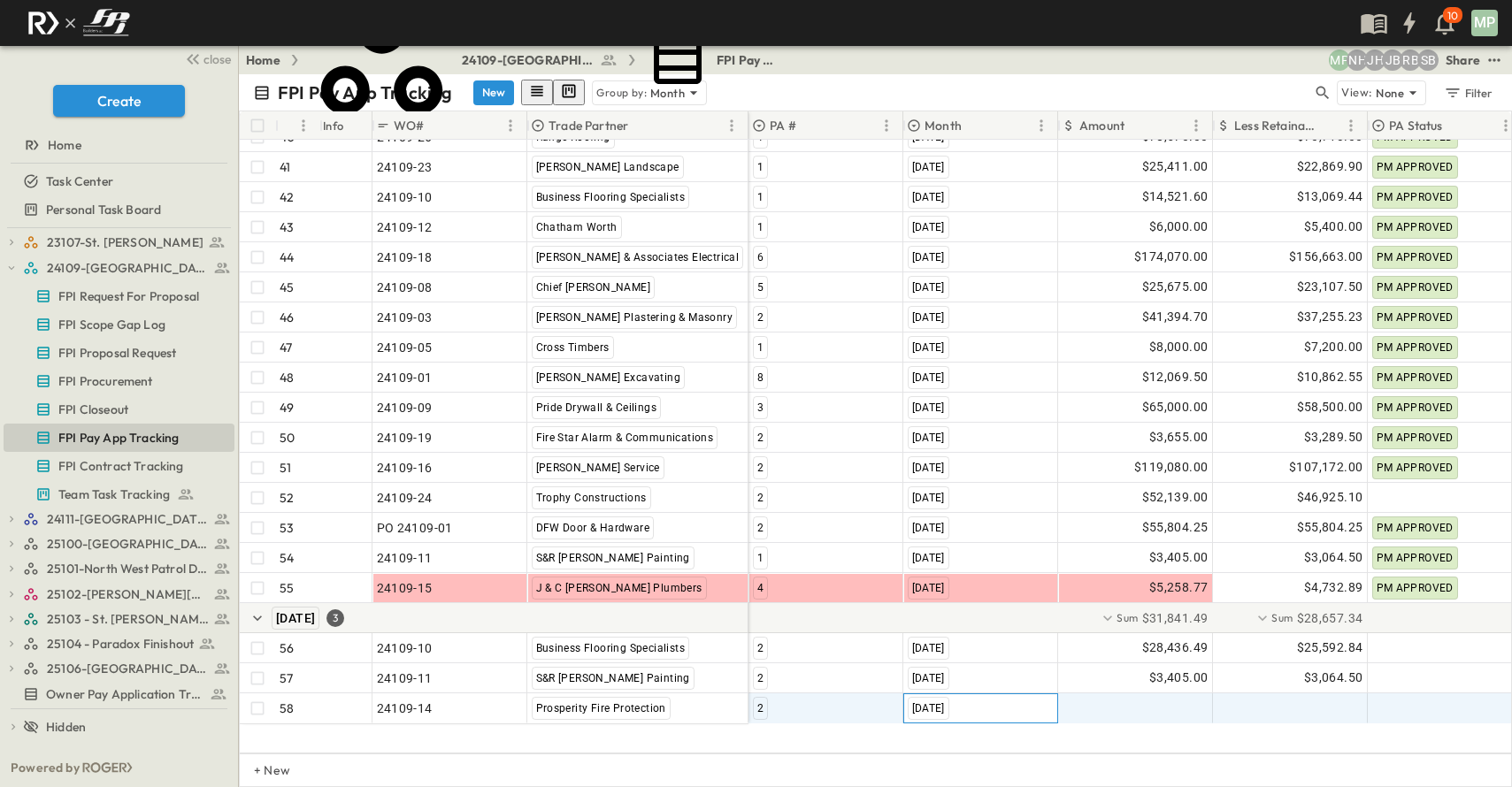
scroll to position [1476, 0]
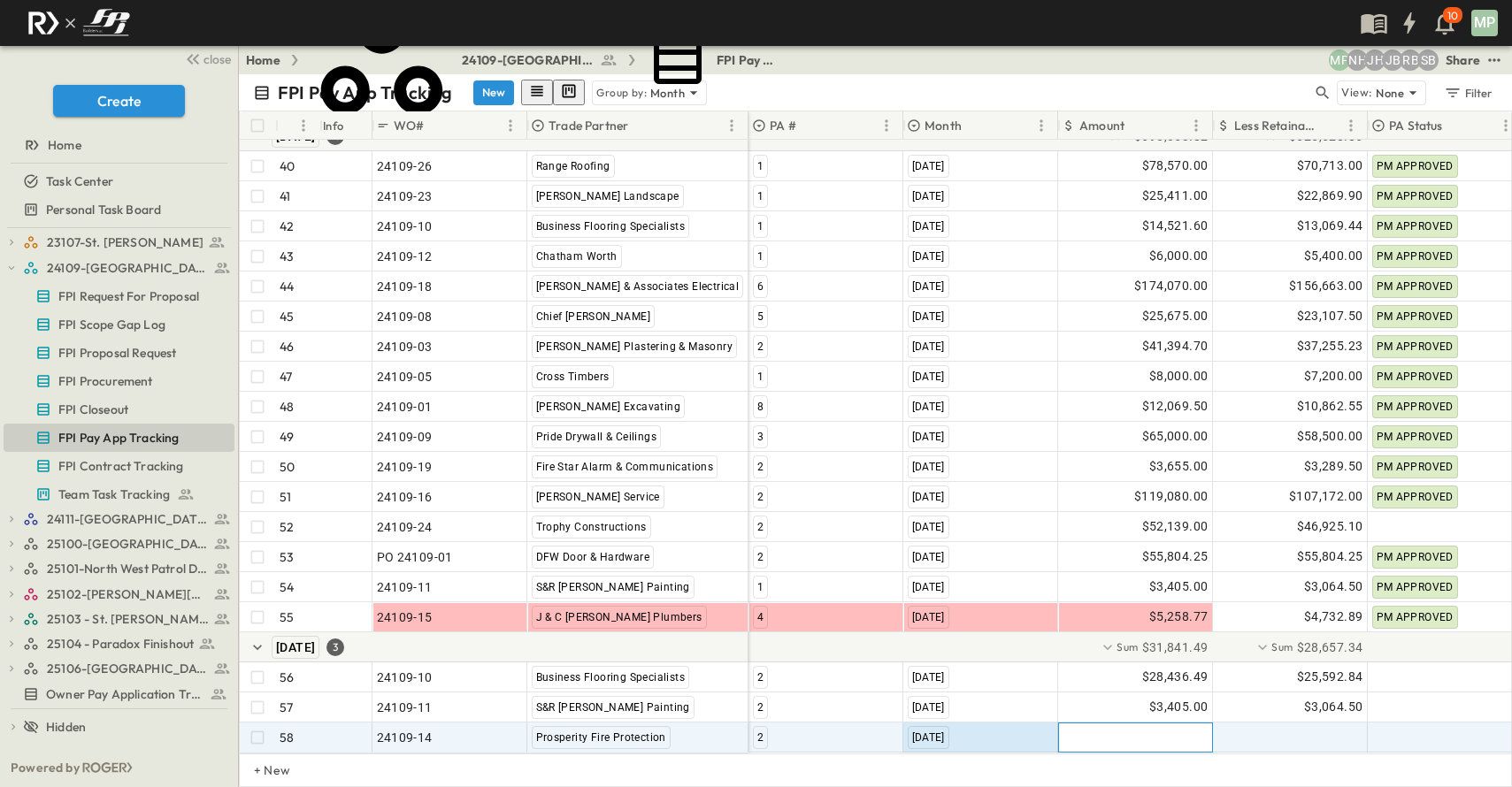
click at [1100, 723] on div at bounding box center [1135, 737] width 153 height 28
type input "******"
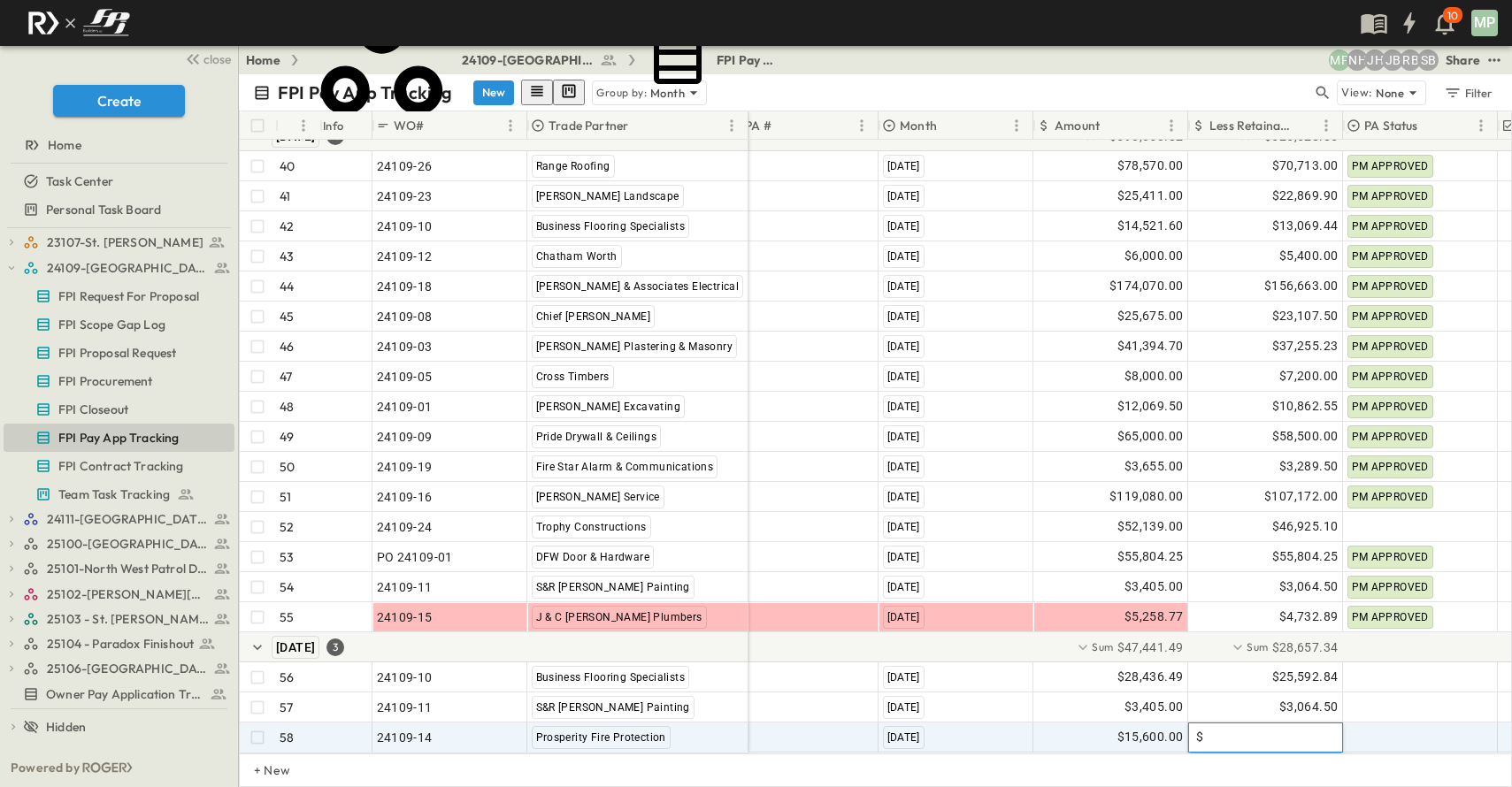
type input "*"
type input "********"
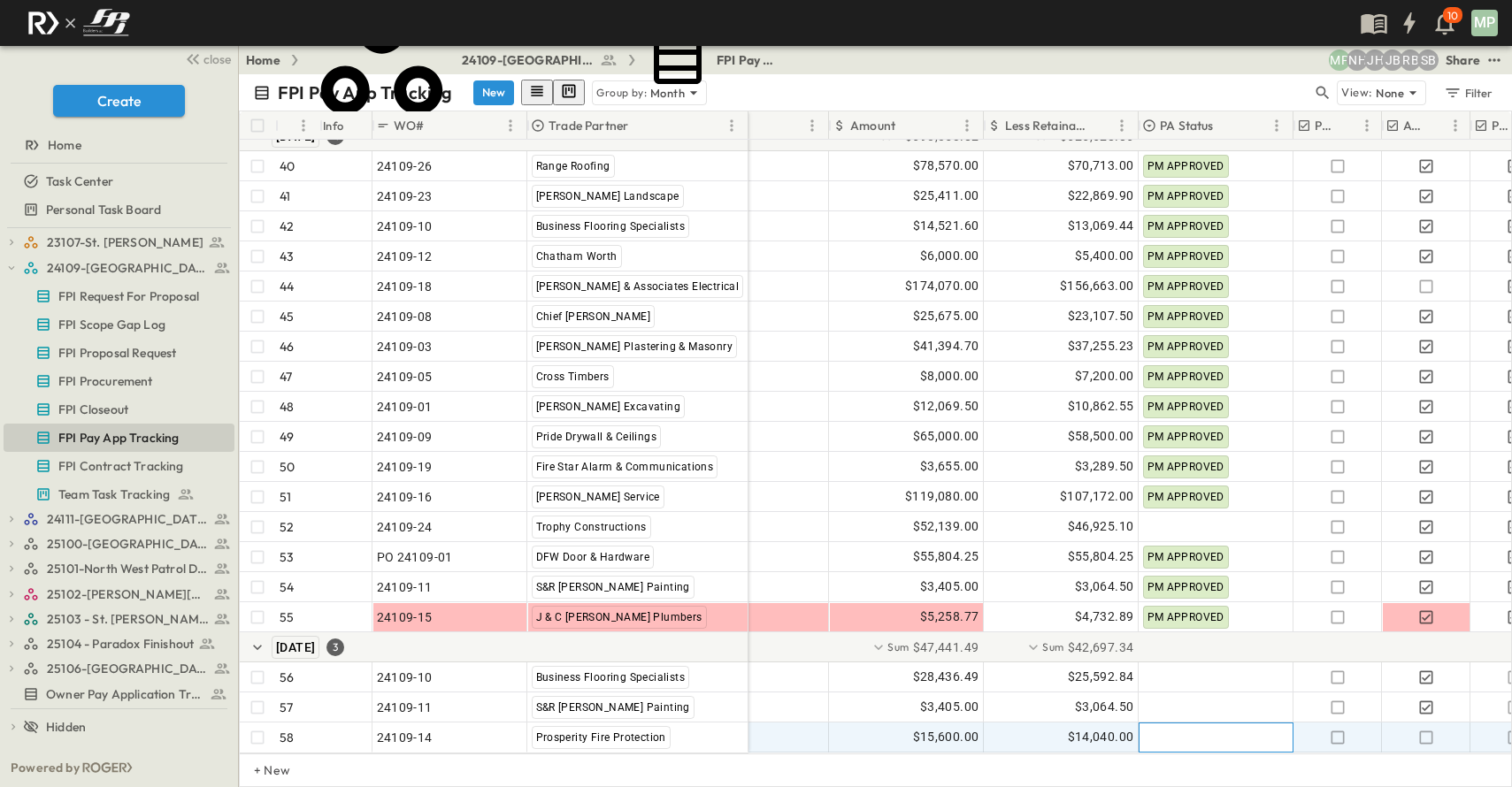
scroll to position [1476, 246]
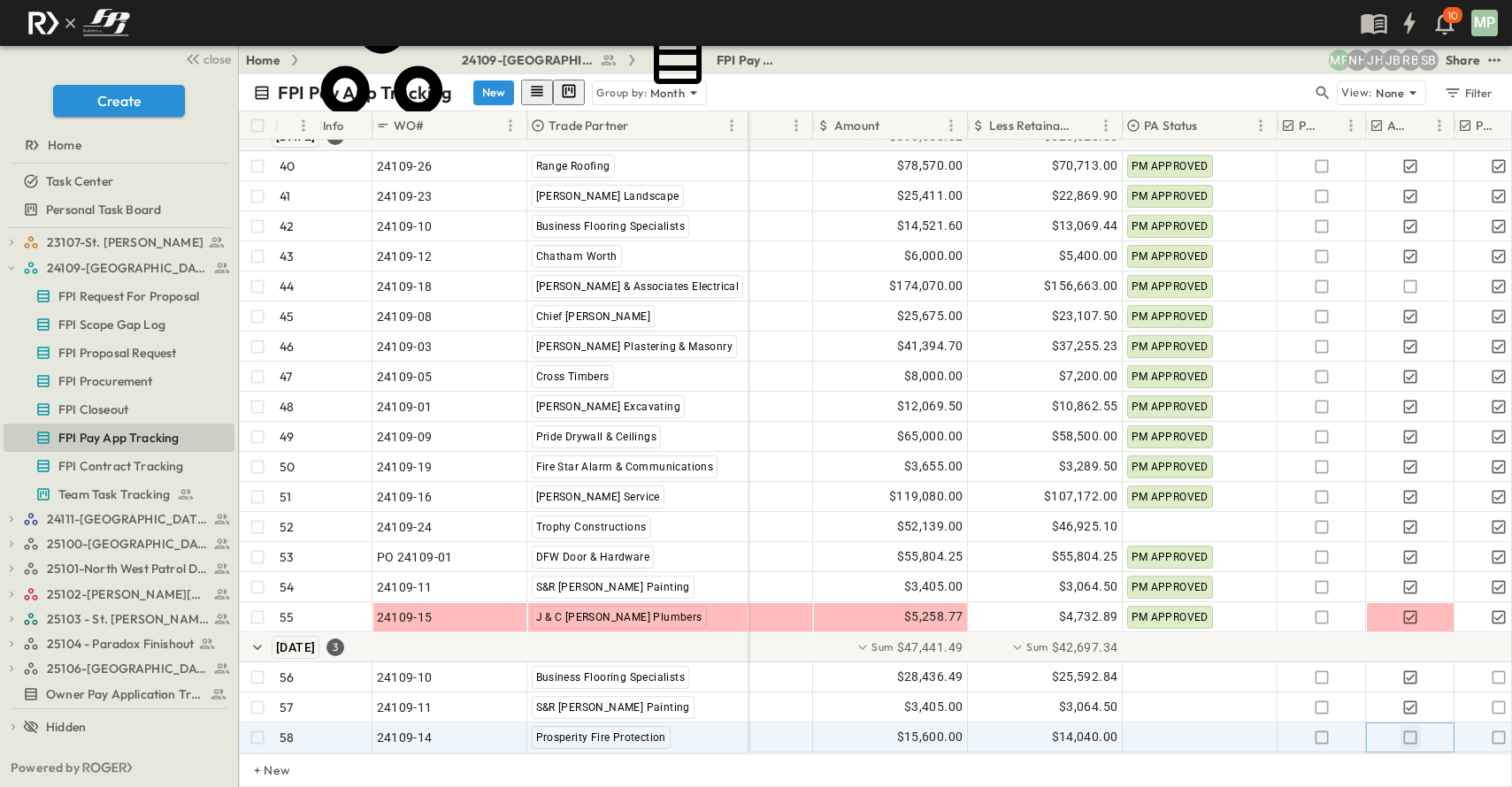
click at [1410, 728] on icon "button" at bounding box center [1411, 737] width 18 height 18
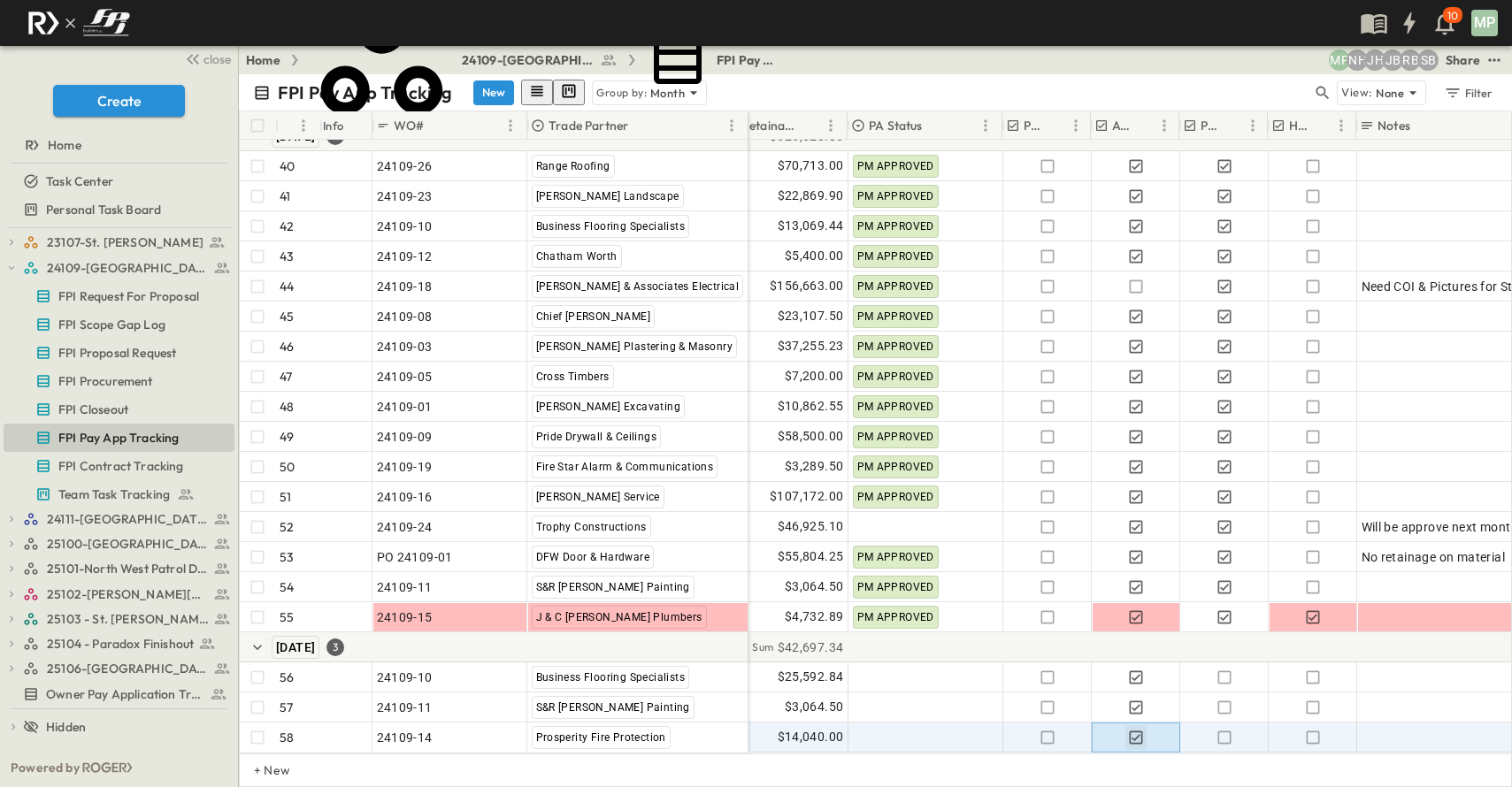
scroll to position [1476, 520]
click at [1140, 730] on icon "button" at bounding box center [1134, 736] width 13 height 13
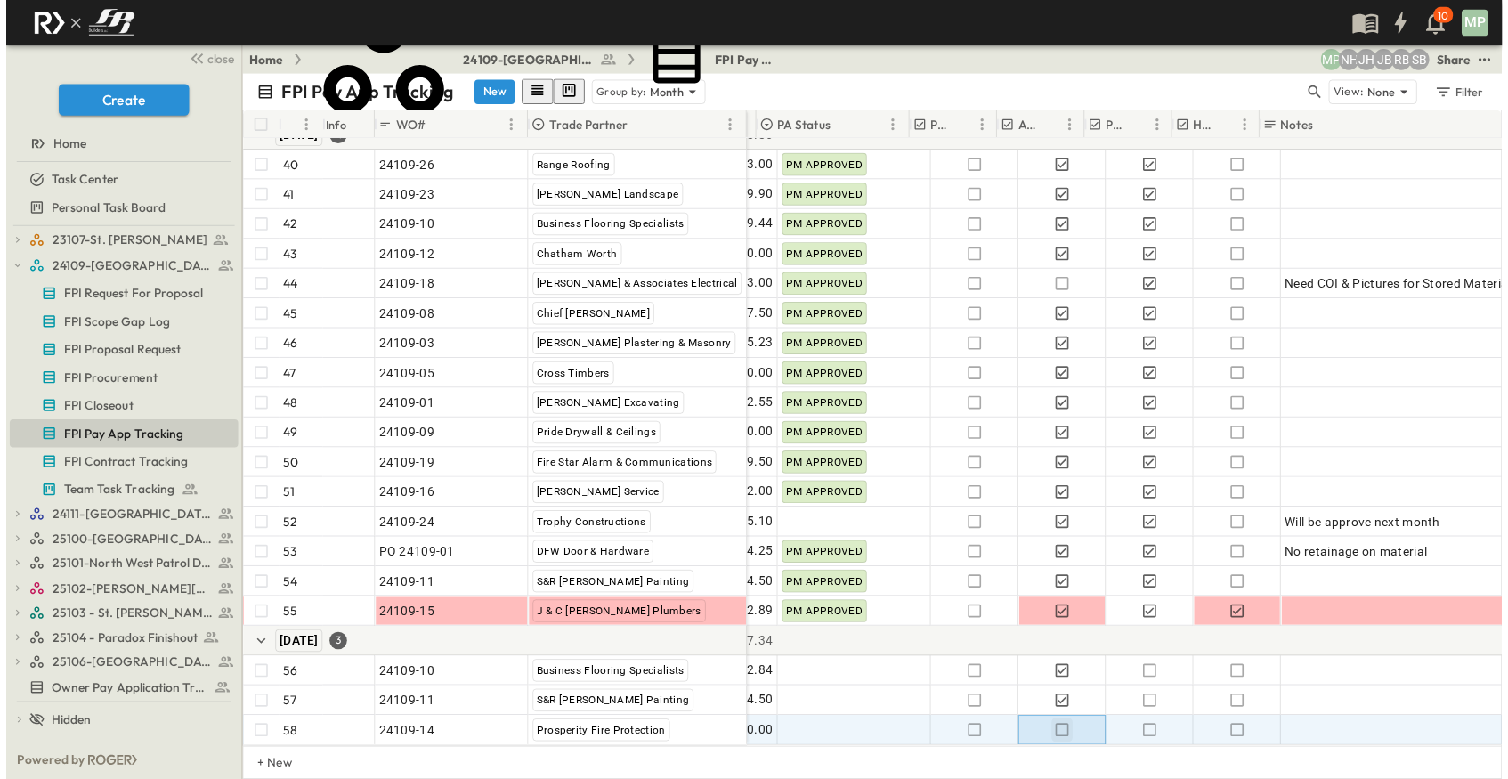
scroll to position [1485, 613]
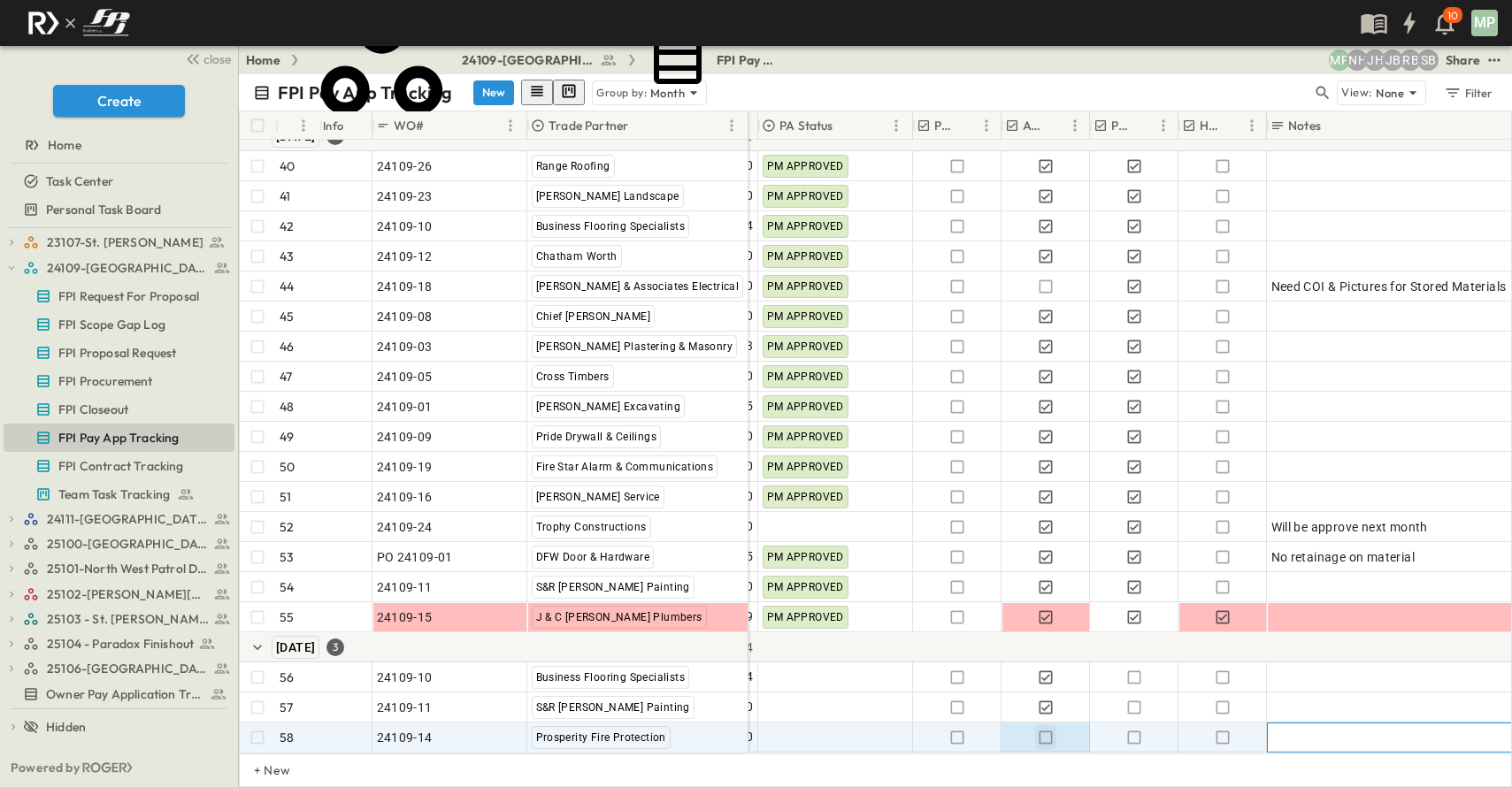
click at [1371, 725] on div at bounding box center [1402, 737] width 261 height 25
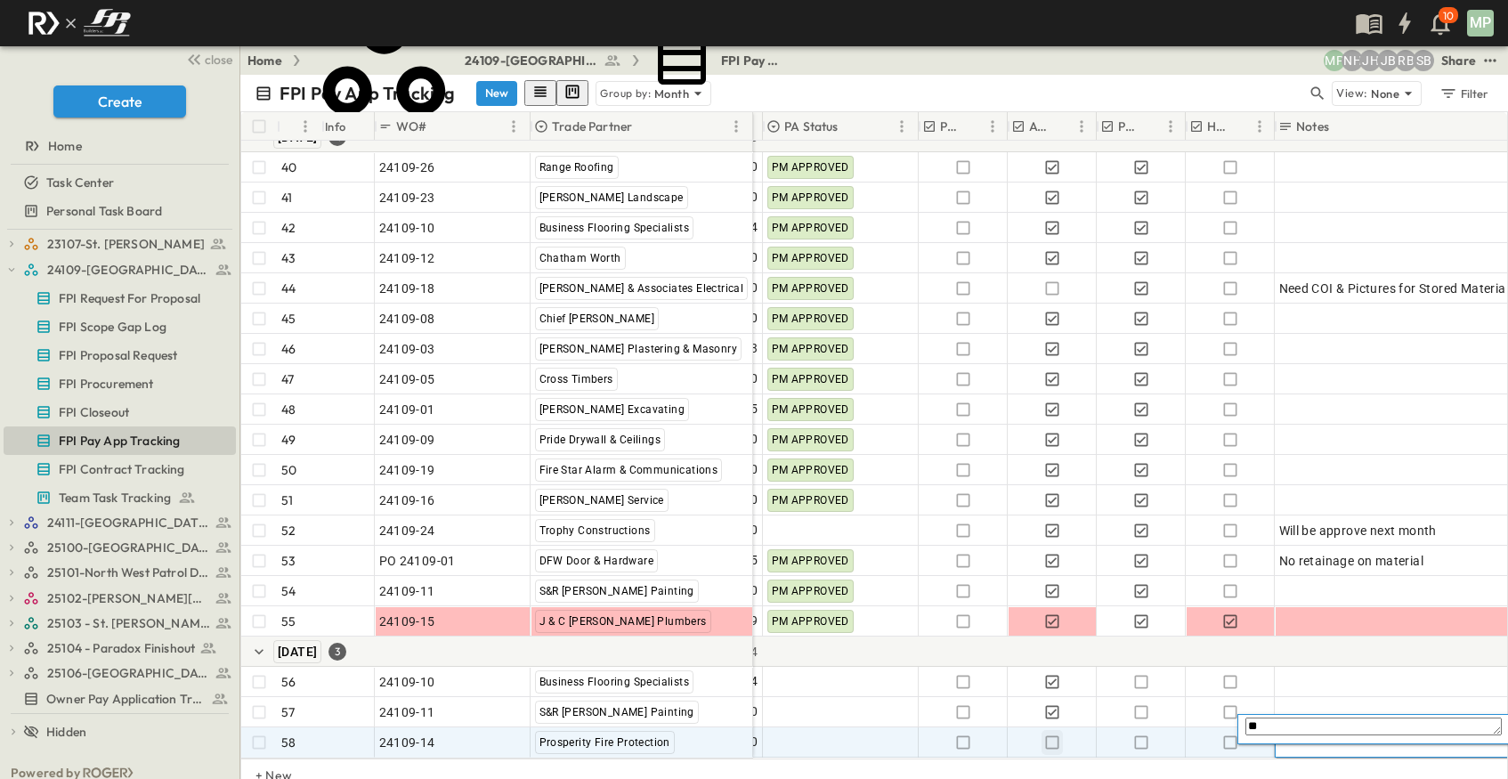
type textarea "*"
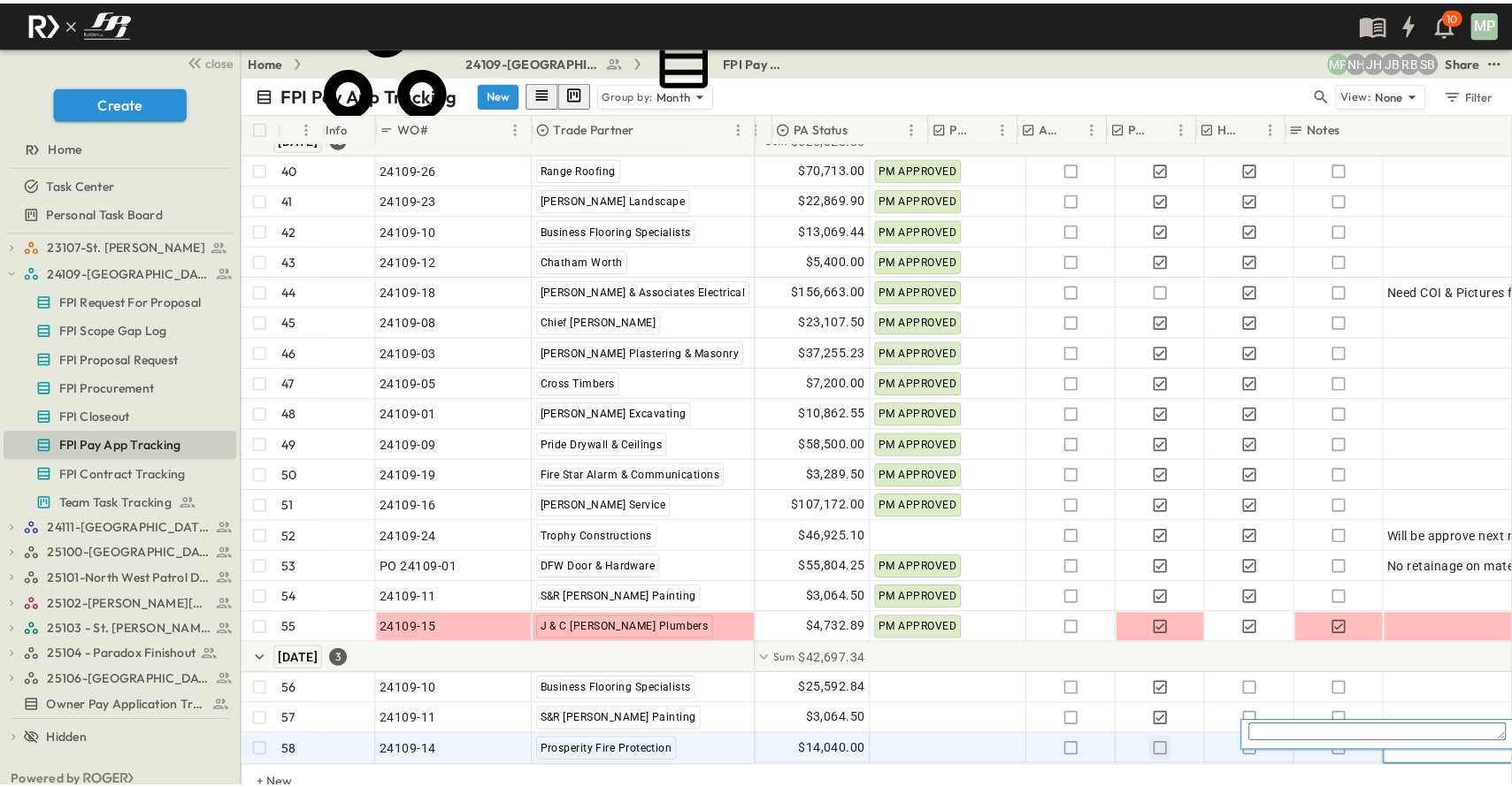
scroll to position [1476, 702]
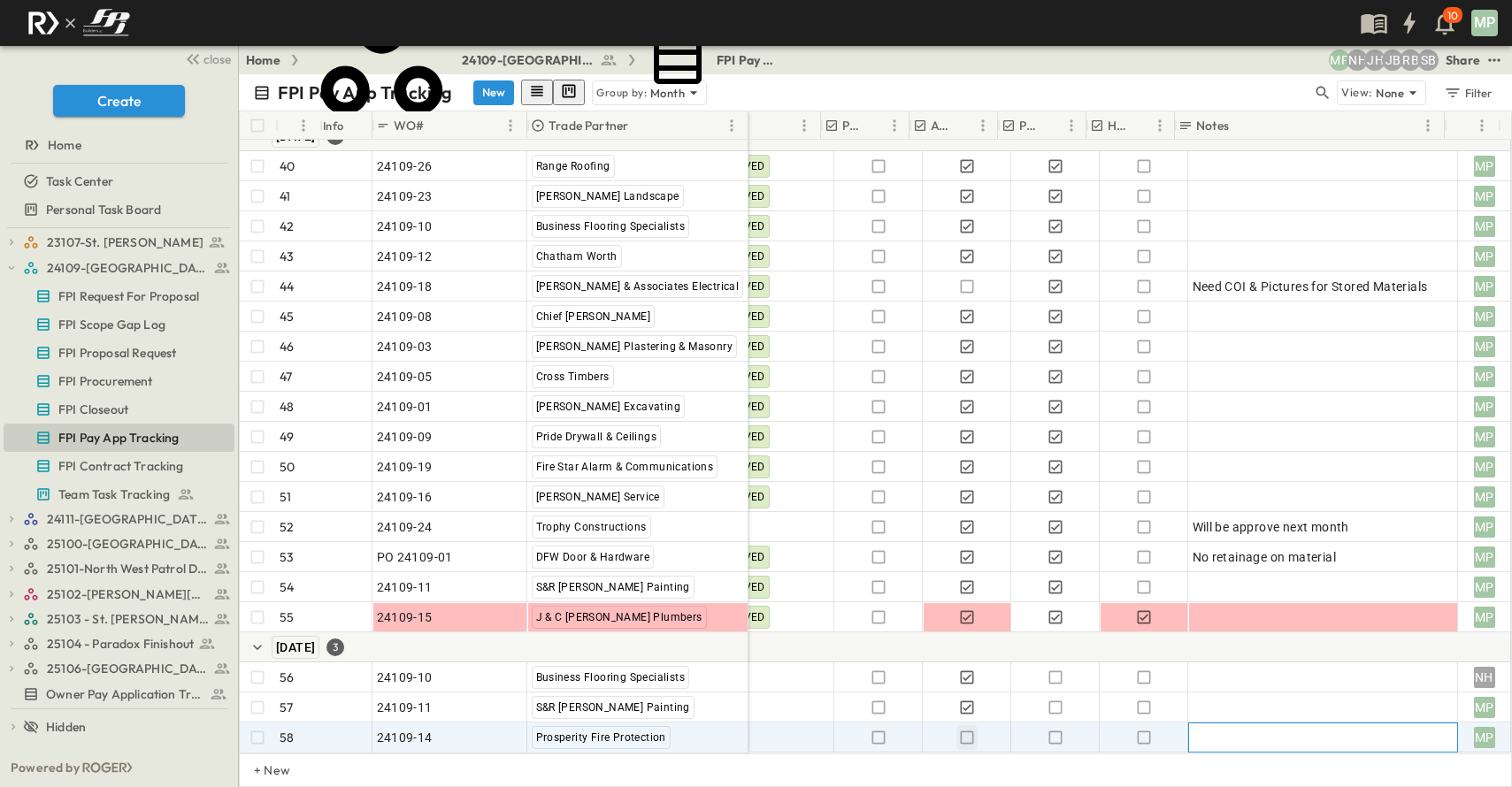
click at [1346, 725] on div at bounding box center [1323, 737] width 261 height 25
type textarea "**********"
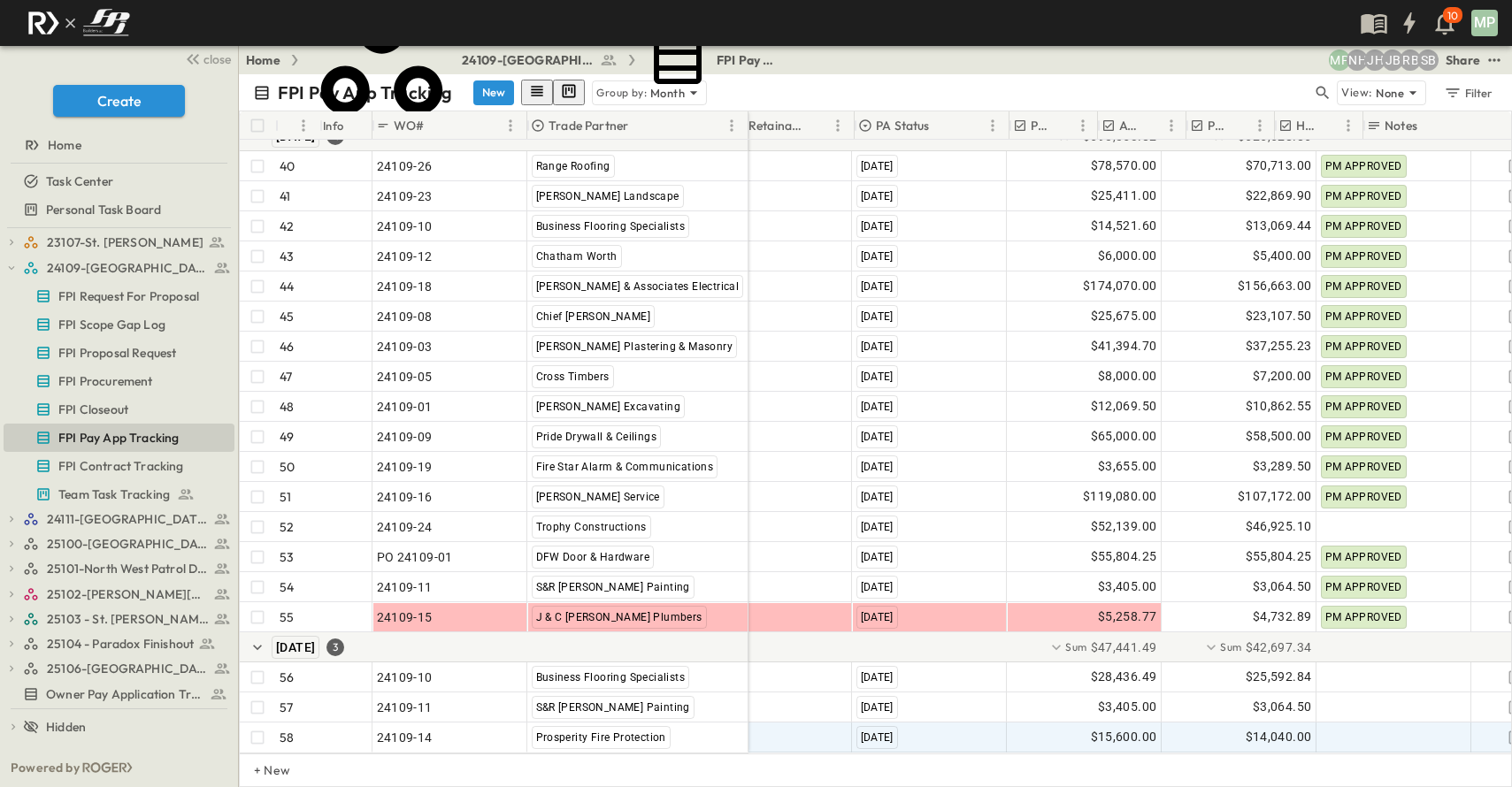
scroll to position [1476, 527]
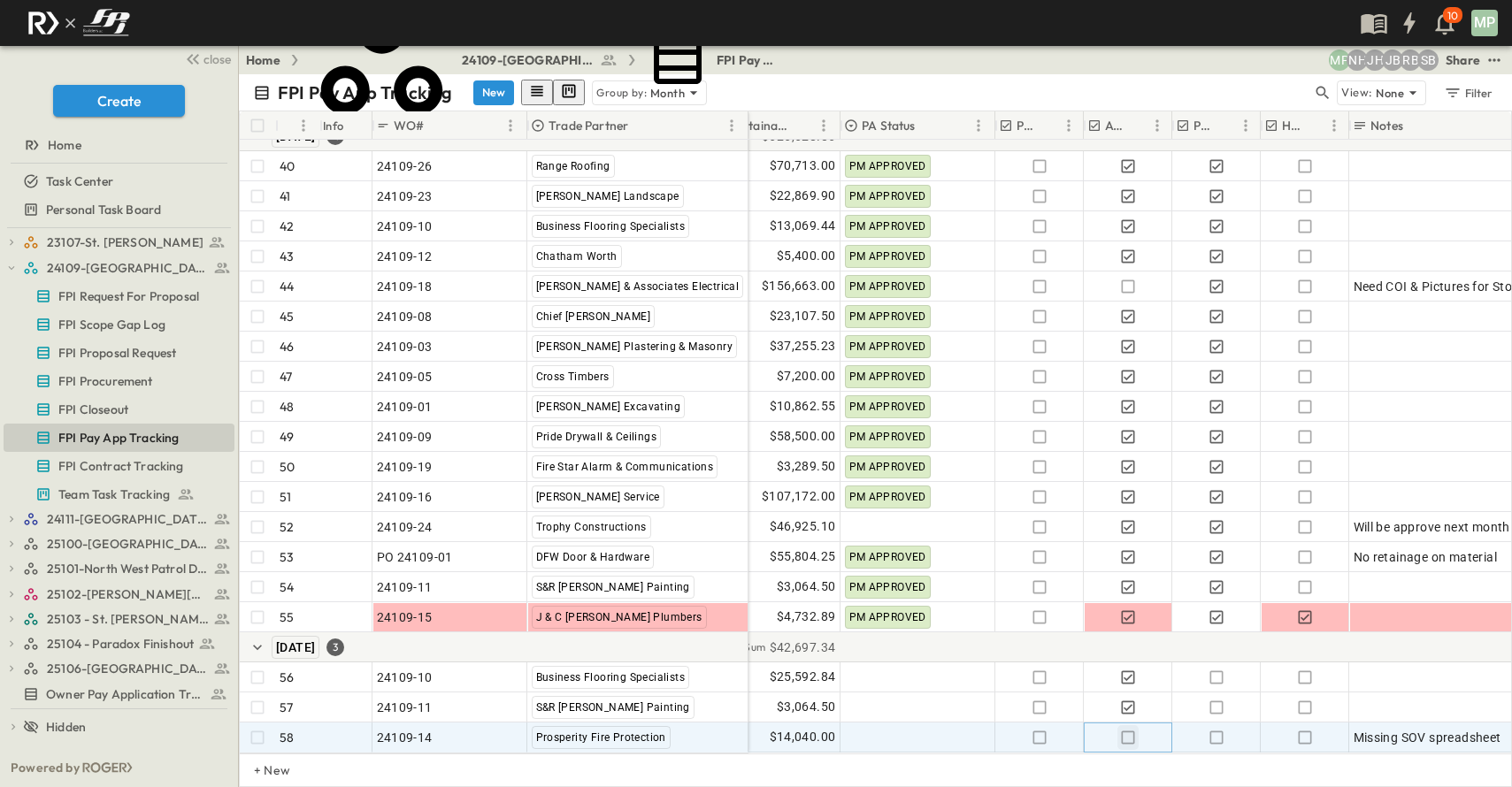
click at [1130, 728] on icon "button" at bounding box center [1128, 737] width 18 height 18
click at [1422, 728] on span "Missing SOV spreadsheet" at bounding box center [1428, 737] width 148 height 18
